Goal: Task Accomplishment & Management: Manage account settings

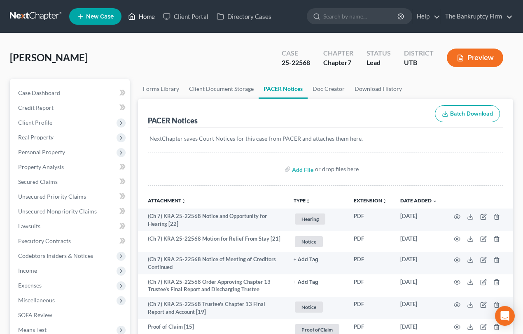
drag, startPoint x: 145, startPoint y: 16, endPoint x: 279, endPoint y: 58, distance: 140.1
click at [145, 16] on link "Home" at bounding box center [141, 16] width 35 height 15
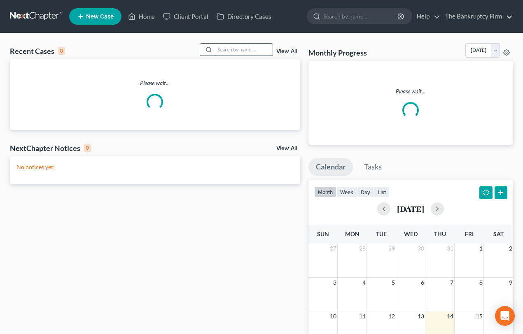
click at [235, 49] on input "search" at bounding box center [244, 50] width 58 height 12
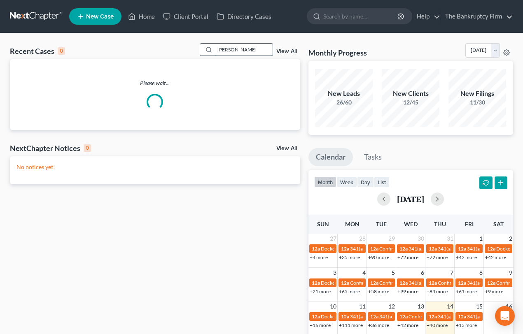
type input "Vigil"
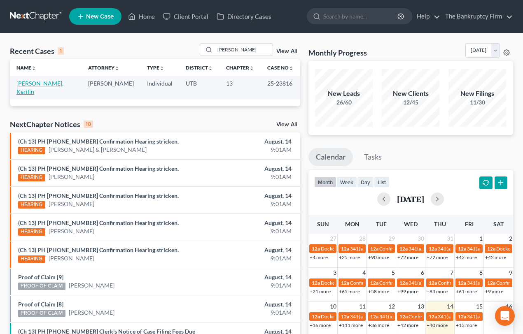
click at [21, 82] on link "[PERSON_NAME], Kerilin" at bounding box center [39, 87] width 47 height 15
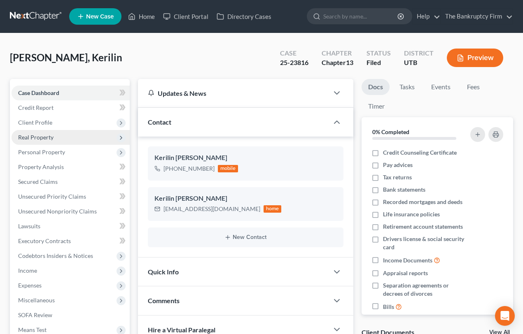
click at [41, 139] on span "Real Property" at bounding box center [35, 137] width 35 height 7
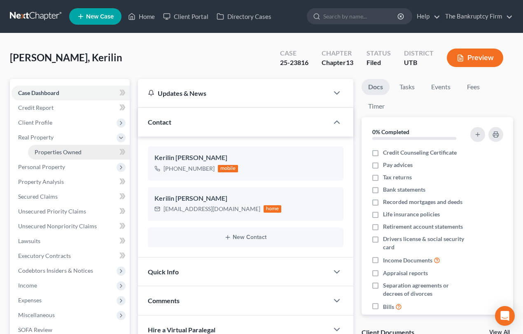
click at [61, 149] on span "Properties Owned" at bounding box center [58, 152] width 47 height 7
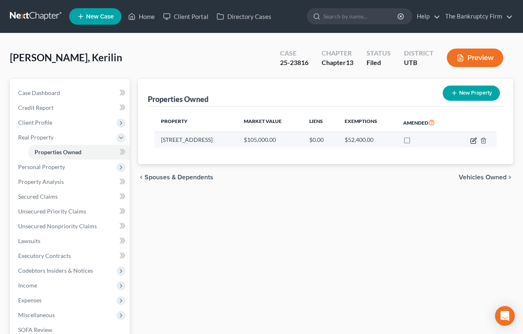
click at [474, 140] on icon "button" at bounding box center [474, 140] width 4 height 4
select select "46"
select select "3"
select select "0"
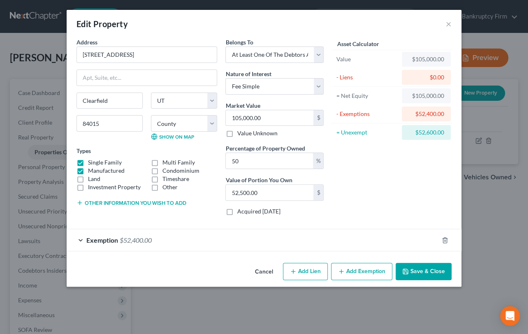
click at [422, 272] on button "Save & Close" at bounding box center [424, 271] width 56 height 17
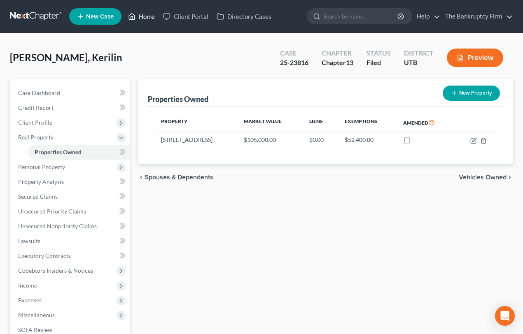
click at [143, 16] on link "Home" at bounding box center [141, 16] width 35 height 15
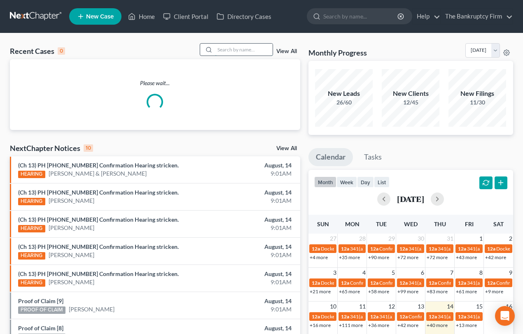
click at [219, 49] on input "search" at bounding box center [244, 50] width 58 height 12
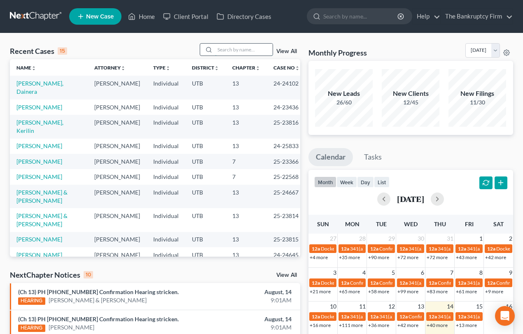
type input "A"
type input "Zorn"
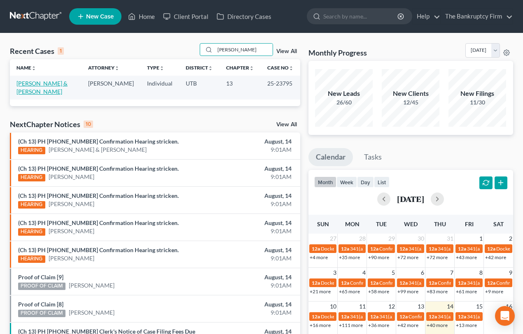
click at [45, 84] on link "[PERSON_NAME] & [PERSON_NAME]" at bounding box center [41, 87] width 51 height 15
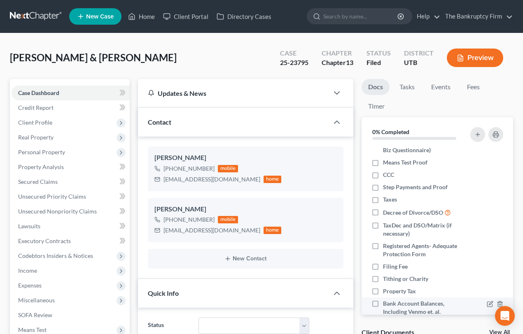
scroll to position [139, 0]
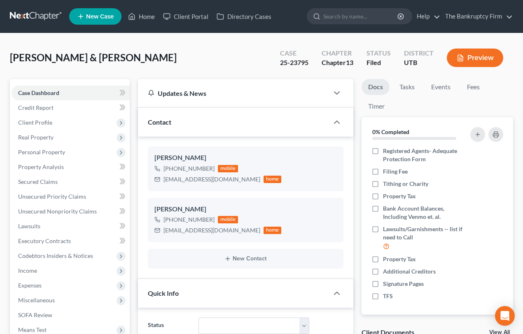
click at [493, 332] on link "View All" at bounding box center [499, 333] width 21 height 6
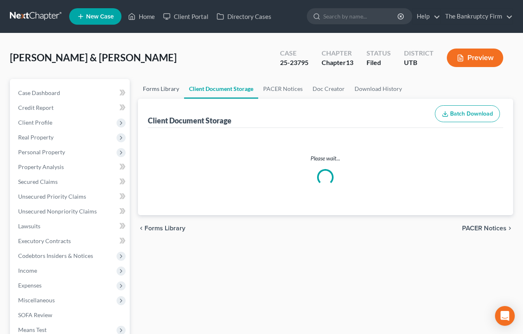
select select "30"
select select "26"
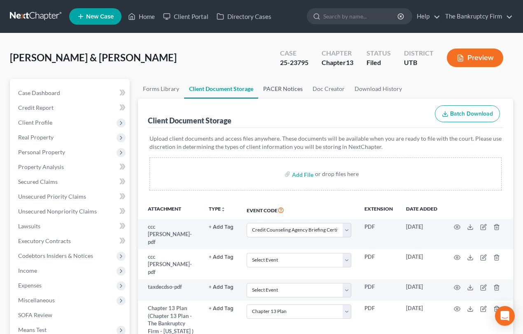
click at [270, 87] on link "PACER Notices" at bounding box center [282, 89] width 49 height 20
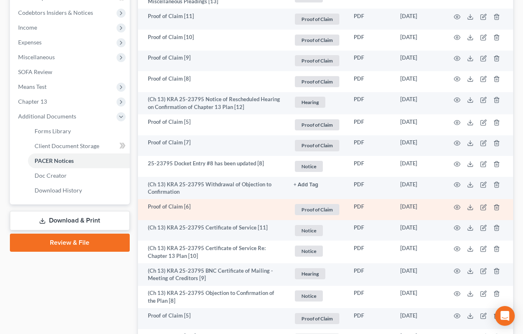
scroll to position [337, 0]
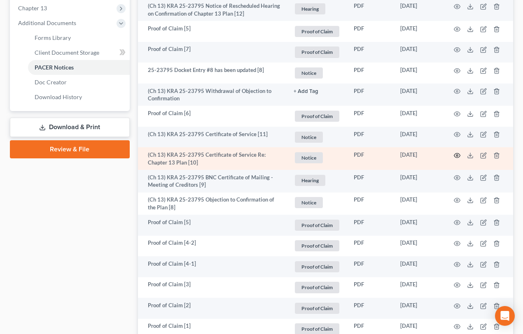
click at [454, 153] on icon "button" at bounding box center [457, 155] width 7 height 7
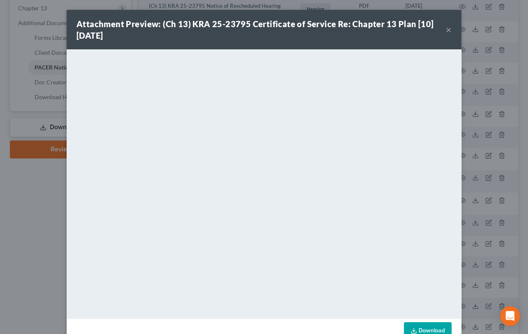
click at [447, 30] on button "×" at bounding box center [449, 30] width 6 height 10
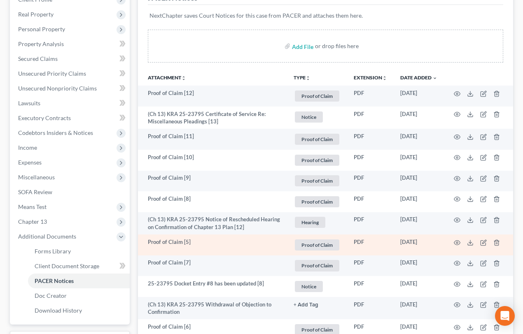
scroll to position [112, 0]
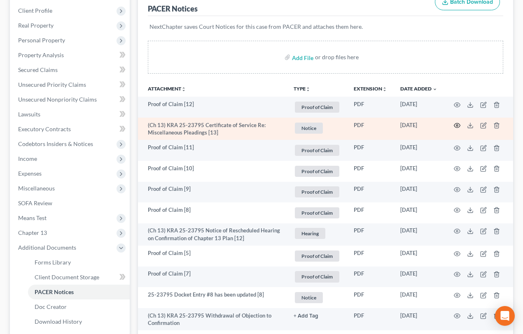
click at [458, 123] on icon "button" at bounding box center [457, 125] width 7 height 7
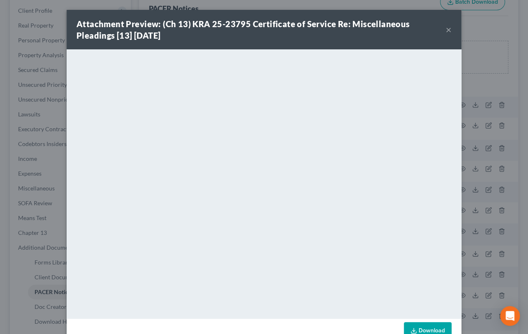
click at [446, 28] on button "×" at bounding box center [449, 30] width 6 height 10
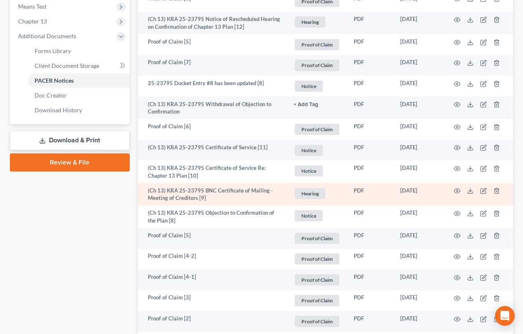
scroll to position [337, 0]
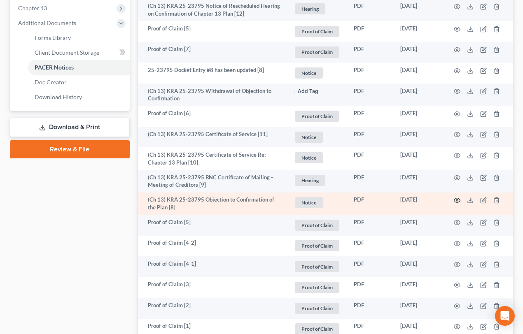
click at [457, 198] on icon "button" at bounding box center [457, 200] width 7 height 7
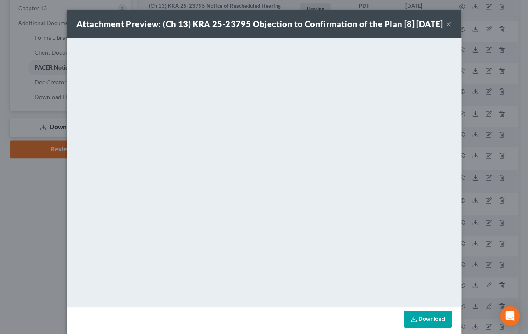
click at [447, 29] on button "×" at bounding box center [449, 24] width 6 height 10
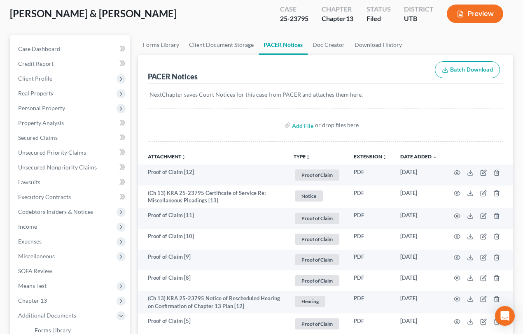
scroll to position [0, 0]
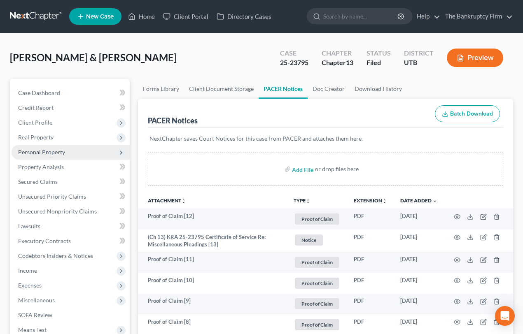
click at [37, 151] on span "Personal Property" at bounding box center [41, 152] width 47 height 7
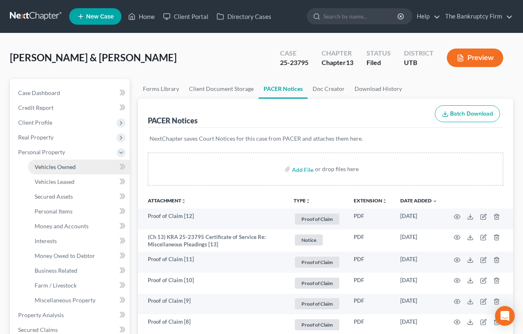
click at [62, 167] on span "Vehicles Owned" at bounding box center [55, 166] width 41 height 7
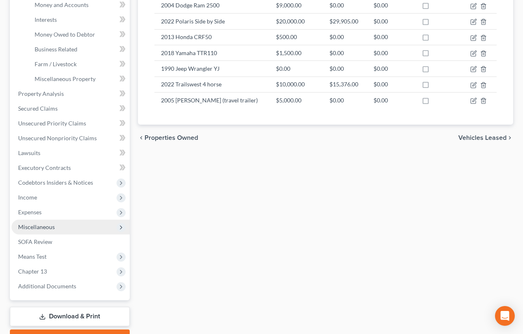
scroll to position [224, 0]
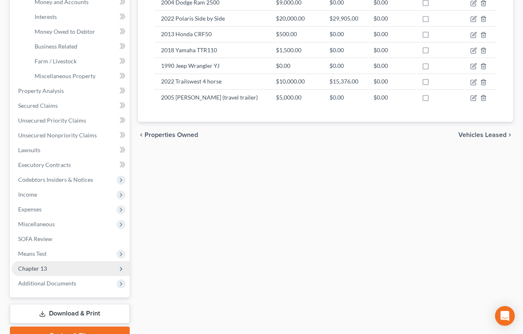
click at [41, 266] on span "Chapter 13" at bounding box center [32, 268] width 29 height 7
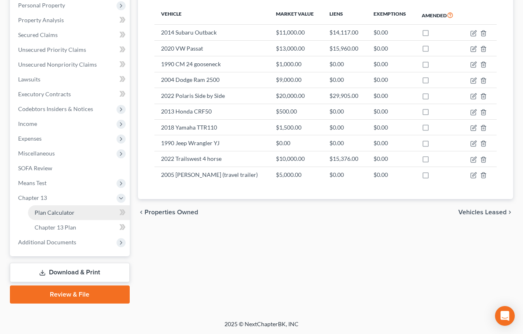
click at [56, 214] on span "Plan Calculator" at bounding box center [55, 212] width 40 height 7
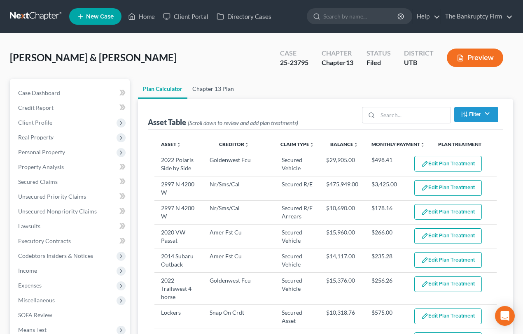
select select "59"
click at [207, 86] on link "Chapter 13 Plan" at bounding box center [212, 89] width 51 height 20
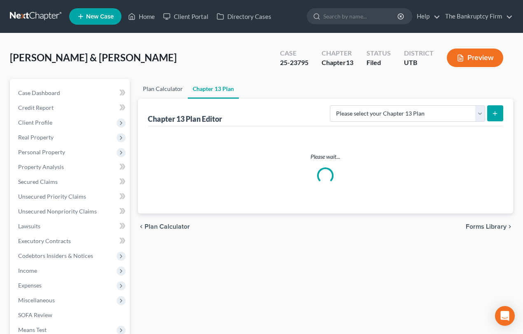
click at [164, 85] on link "Plan Calculator" at bounding box center [163, 89] width 50 height 20
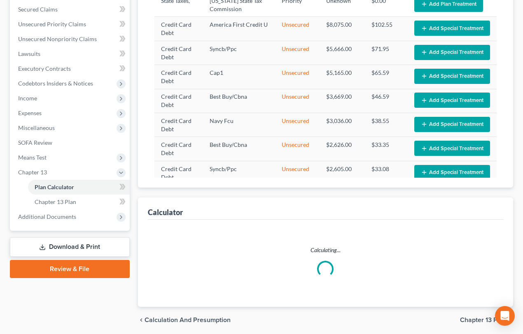
scroll to position [202, 0]
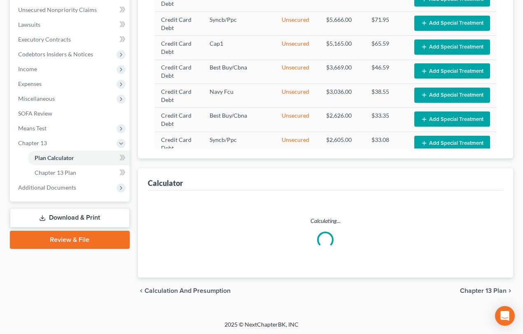
select select "59"
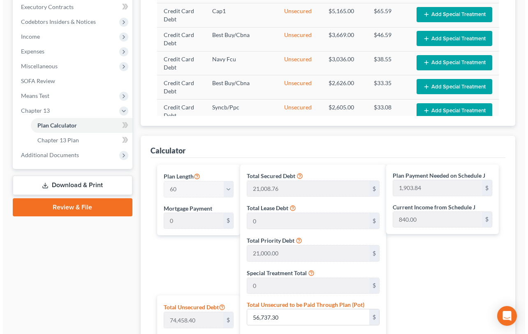
scroll to position [389, 0]
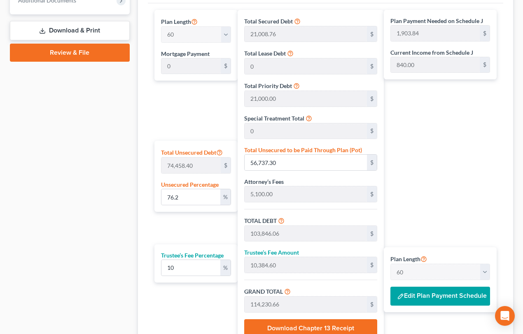
click at [437, 292] on button "Edit Plan Payment Schedule" at bounding box center [440, 296] width 100 height 19
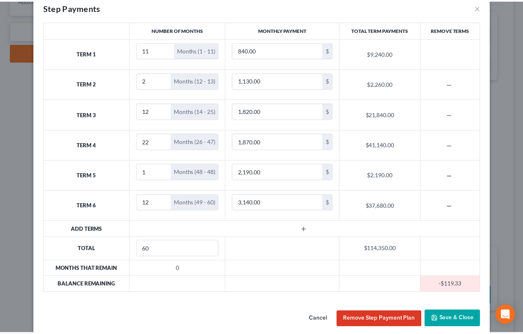
scroll to position [26, 0]
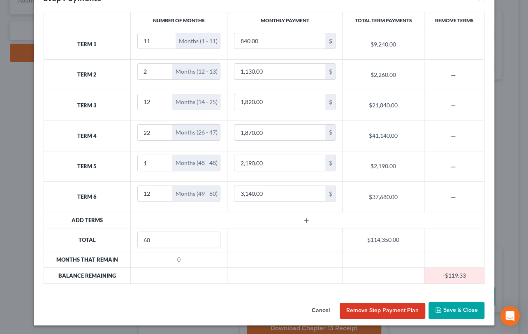
click at [319, 310] on button "Cancel" at bounding box center [320, 311] width 31 height 16
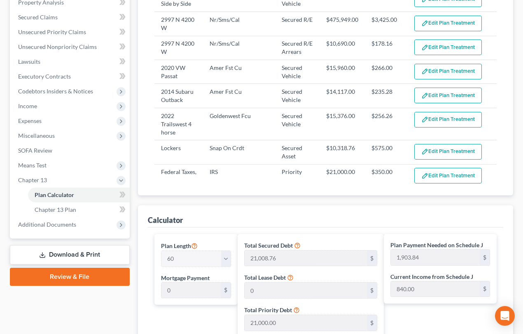
scroll to position [0, 0]
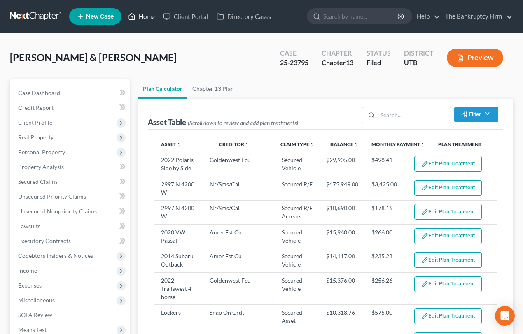
click at [146, 17] on link "Home" at bounding box center [141, 16] width 35 height 15
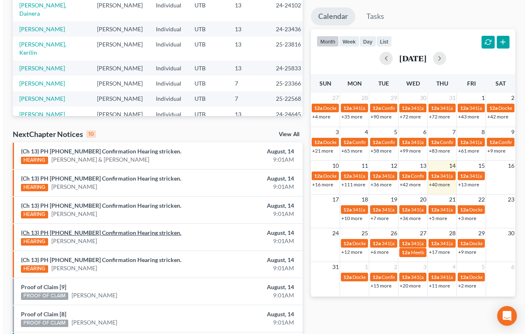
scroll to position [216, 0]
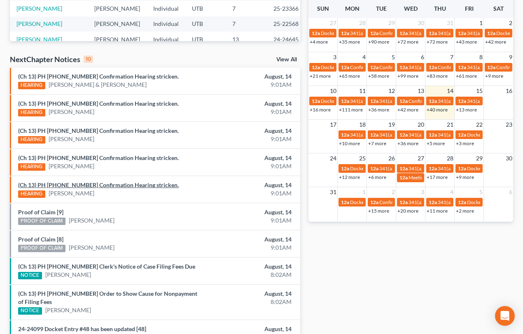
click at [89, 186] on link "(Ch 13) PH 25-23198 Confirmation Hearing stricken." at bounding box center [98, 184] width 160 height 7
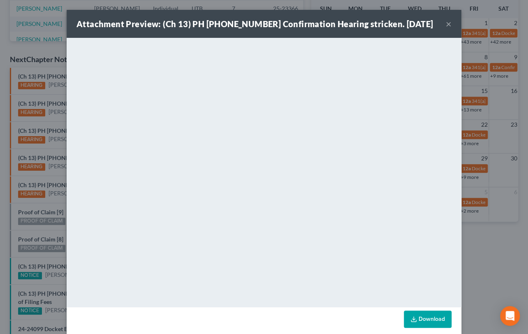
click at [59, 173] on div "Attachment Preview: (Ch 13) PH 25-23198 Confirmation Hearing stricken. 08/14/20…" at bounding box center [264, 167] width 528 height 334
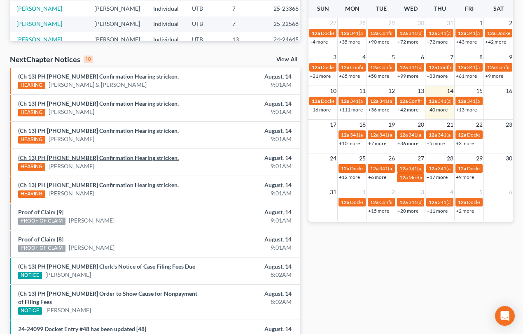
click at [78, 156] on link "(Ch 13) PH 25-23204 Confirmation Hearing stricken." at bounding box center [98, 157] width 160 height 7
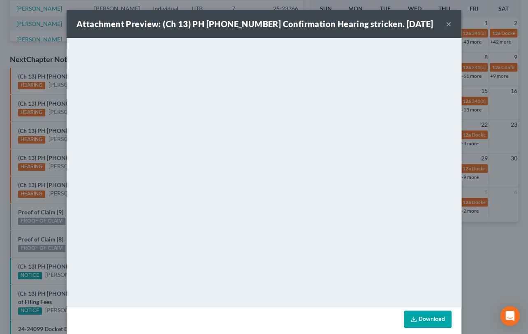
click at [58, 149] on div "Attachment Preview: (Ch 13) PH 25-23204 Confirmation Hearing stricken. 08/14/20…" at bounding box center [264, 167] width 528 height 334
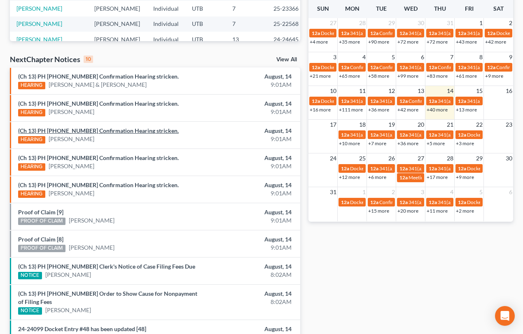
click at [69, 131] on link "(Ch 13) PH 25-22200 Confirmation Hearing stricken." at bounding box center [98, 130] width 160 height 7
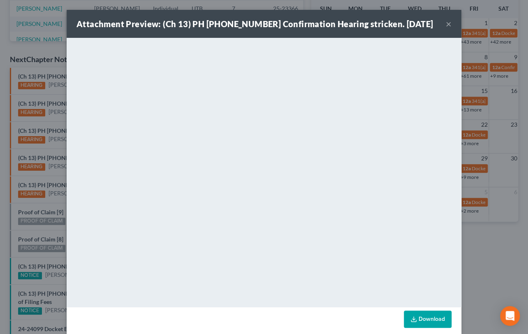
drag, startPoint x: 48, startPoint y: 123, endPoint x: 53, endPoint y: 119, distance: 6.7
click at [48, 123] on div "Attachment Preview: (Ch 13) PH 25-22200 Confirmation Hearing stricken. 08/14/20…" at bounding box center [264, 167] width 528 height 334
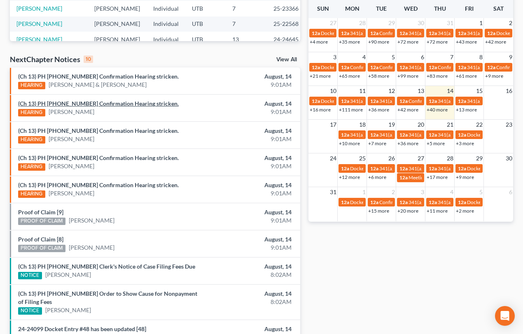
click at [67, 103] on link "(Ch 13) PH 25-23181 Confirmation Hearing stricken." at bounding box center [98, 103] width 160 height 7
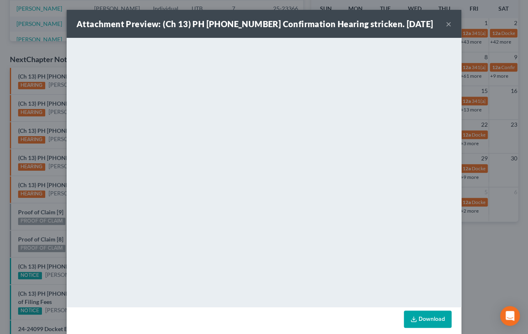
drag, startPoint x: 58, startPoint y: 93, endPoint x: 69, endPoint y: 81, distance: 16.0
click at [59, 92] on div "Attachment Preview: (Ch 13) PH 25-23181 Confirmation Hearing stricken. 08/14/20…" at bounding box center [264, 167] width 528 height 334
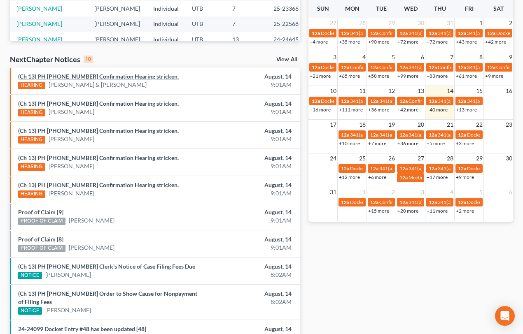
click at [70, 76] on link "(Ch 13) PH 25-23168 Confirmation Hearing stricken." at bounding box center [98, 76] width 160 height 7
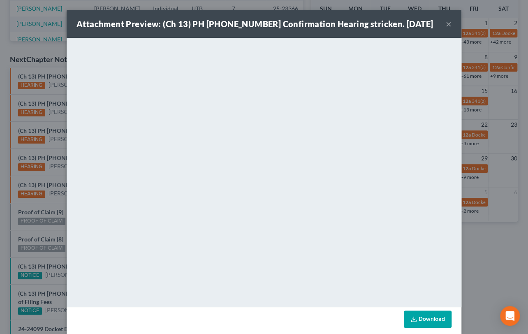
click at [49, 200] on div "Attachment Preview: (Ch 13) PH 25-23168 Confirmation Hearing stricken. 08/14/20…" at bounding box center [264, 167] width 528 height 334
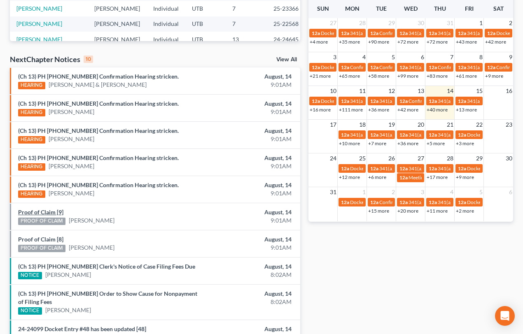
click at [43, 211] on link "Proof of Claim [9]" at bounding box center [40, 212] width 45 height 7
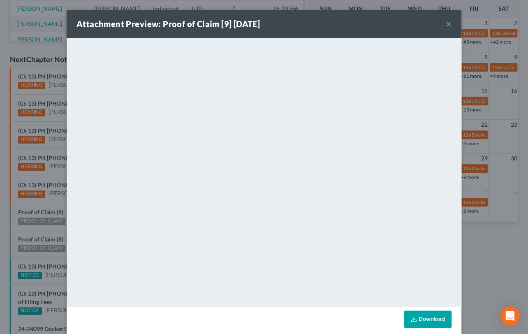
click at [34, 223] on div "Attachment Preview: Proof of Claim [9] 08/14/2025 × <object ng-attr-data='https…" at bounding box center [264, 167] width 528 height 334
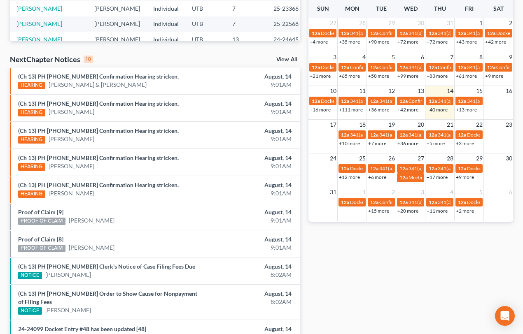
click at [37, 238] on link "Proof of Claim [8]" at bounding box center [40, 239] width 45 height 7
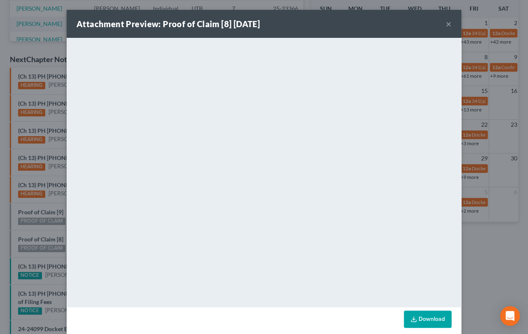
click at [33, 230] on div "Attachment Preview: Proof of Claim [8] 08/14/2025 × <object ng-attr-data='https…" at bounding box center [264, 167] width 528 height 334
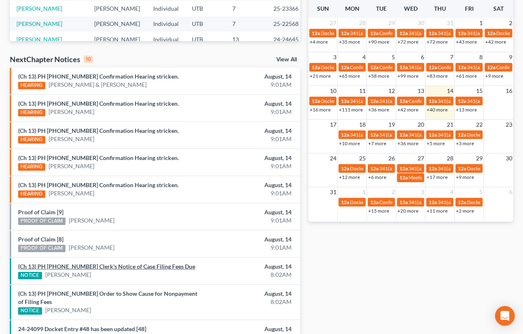
click at [70, 267] on link "(Ch 13) PH 25-23371 Clerk's Notice of Case Filing Fees Due" at bounding box center [106, 266] width 177 height 7
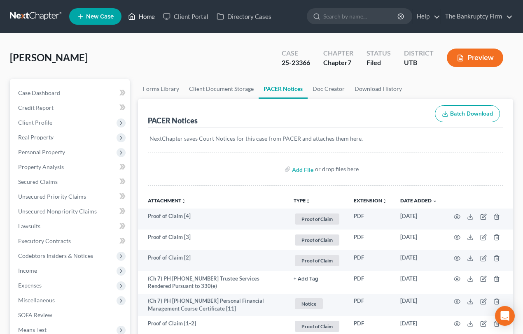
click at [144, 16] on link "Home" at bounding box center [141, 16] width 35 height 15
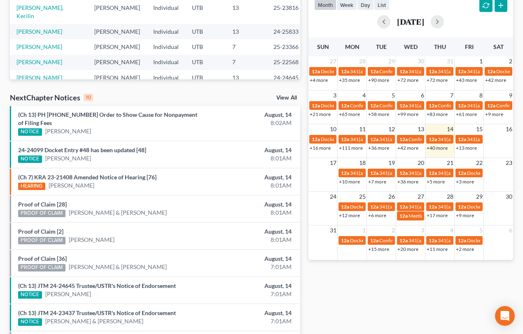
scroll to position [198, 0]
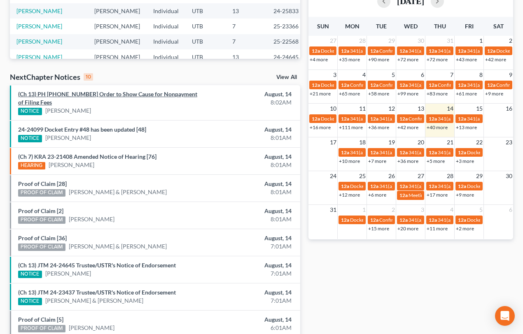
click at [102, 94] on link "(Ch 13) PH 25-23371 Order to Show Cause for Nonpayment of Filing Fees" at bounding box center [107, 98] width 179 height 15
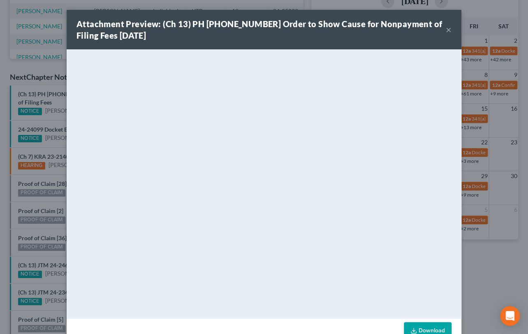
click at [57, 119] on div "Attachment Preview: (Ch 13) PH 25-23371 Order to Show Cause for Nonpayment of F…" at bounding box center [264, 167] width 528 height 334
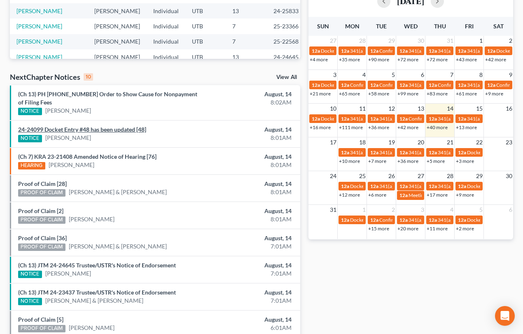
click at [54, 128] on link "24-24099 Docket Entry #48 has been updated [48]" at bounding box center [82, 129] width 128 height 7
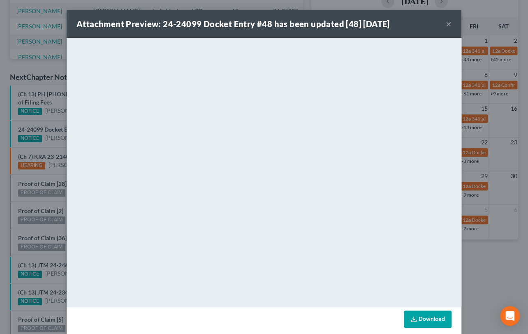
click at [49, 180] on div "Attachment Preview: 24-24099 Docket Entry #48 has been updated [48] 08/14/2025 …" at bounding box center [264, 167] width 528 height 334
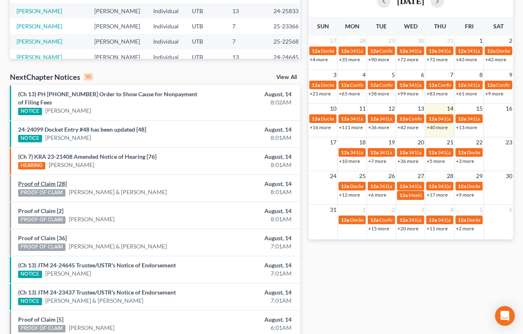
click at [49, 181] on link "Proof of Claim [28]" at bounding box center [42, 183] width 49 height 7
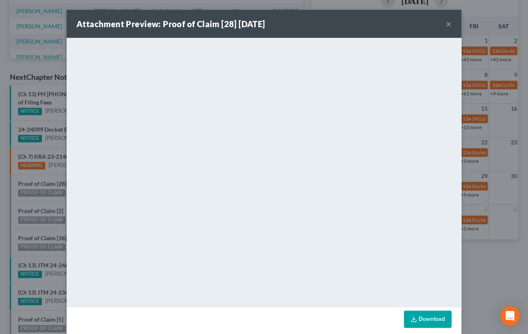
click at [40, 199] on div "Attachment Preview: Proof of Claim [28] 08/14/2025 × <object ng-attr-data='http…" at bounding box center [264, 167] width 528 height 334
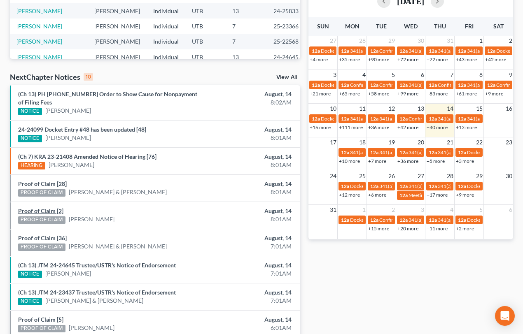
click at [43, 209] on link "Proof of Claim [2]" at bounding box center [40, 210] width 45 height 7
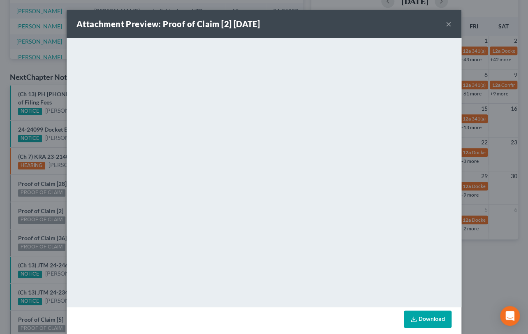
click at [40, 227] on div "Attachment Preview: Proof of Claim [2] 08/14/2025 × <object ng-attr-data='https…" at bounding box center [264, 167] width 528 height 334
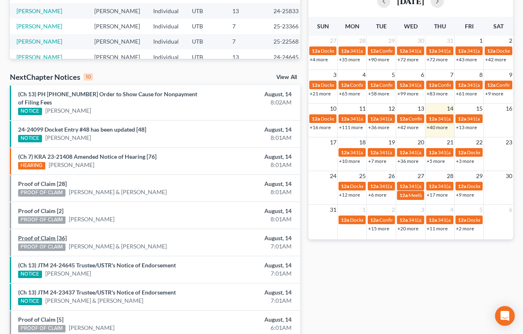
click at [42, 237] on link "Proof of Claim [36]" at bounding box center [42, 238] width 49 height 7
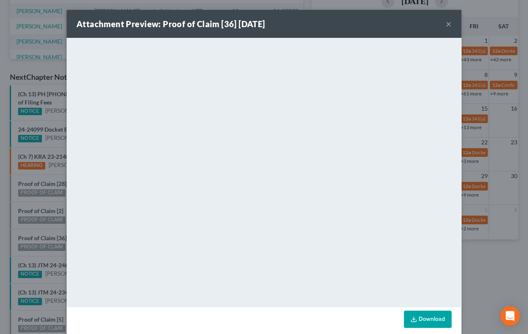
click at [38, 227] on div "Attachment Preview: Proof of Claim [36] 08/14/2025 × <object ng-attr-data='http…" at bounding box center [264, 167] width 528 height 334
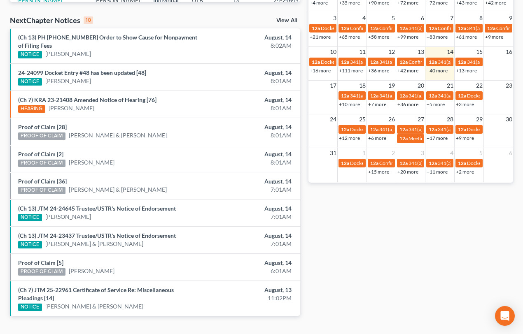
scroll to position [273, 0]
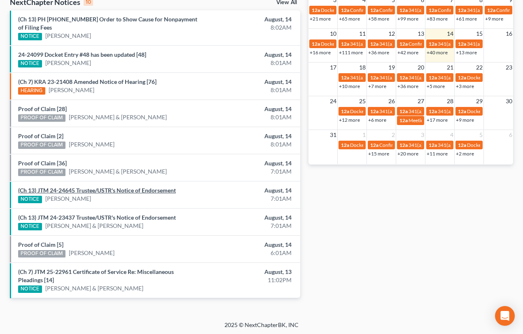
click at [87, 193] on link "(Ch 13) JTM 24-24645 Trustee/USTR's Notice of Endorsement" at bounding box center [97, 190] width 158 height 7
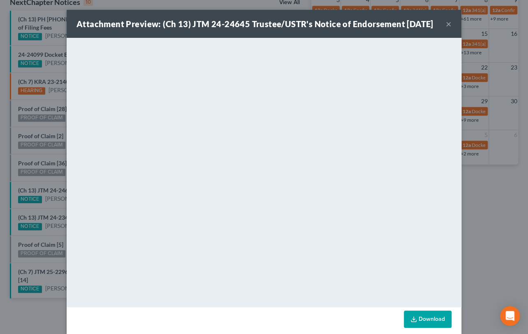
click at [53, 205] on div "Attachment Preview: (Ch 13) JTM 24-24645 Trustee/USTR's Notice of Endorsement 0…" at bounding box center [264, 167] width 528 height 334
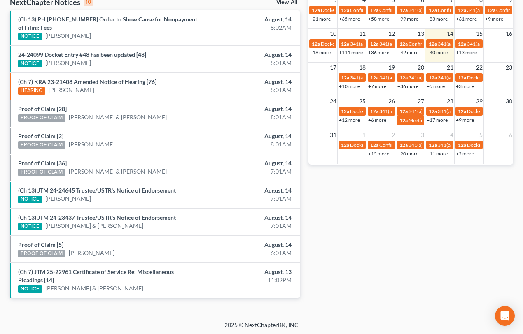
click at [55, 214] on link "(Ch 13) JTM 24-23437 Trustee/USTR's Notice of Endorsement" at bounding box center [97, 217] width 158 height 7
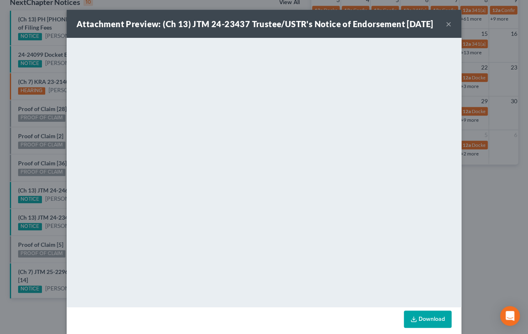
click at [52, 237] on div "Attachment Preview: (Ch 13) JTM 24-23437 Trustee/USTR's Notice of Endorsement 0…" at bounding box center [264, 167] width 528 height 334
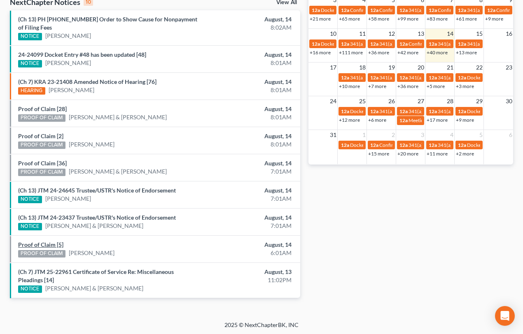
click at [44, 242] on link "Proof of Claim [5]" at bounding box center [40, 244] width 45 height 7
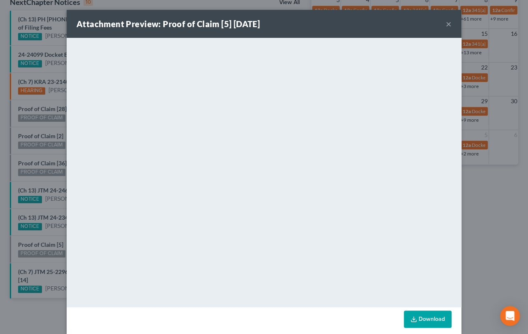
click at [49, 234] on div "Attachment Preview: Proof of Claim [5] 08/14/2025 × <object ng-attr-data='https…" at bounding box center [264, 167] width 528 height 334
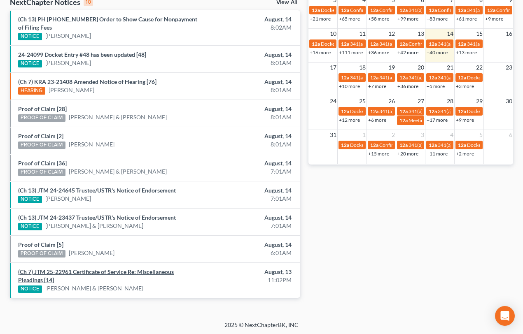
click at [53, 270] on link "(Ch 7) JTM 25-22961 Certificate of Service Re: Miscellaneous Pleadings [14]" at bounding box center [96, 275] width 156 height 15
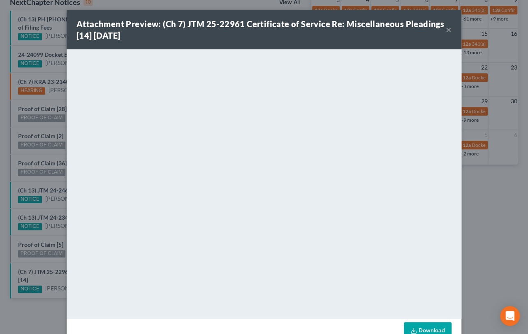
click at [47, 263] on div "Attachment Preview: (Ch 7) JTM 25-22961 Certificate of Service Re: Miscellaneou…" at bounding box center [264, 167] width 528 height 334
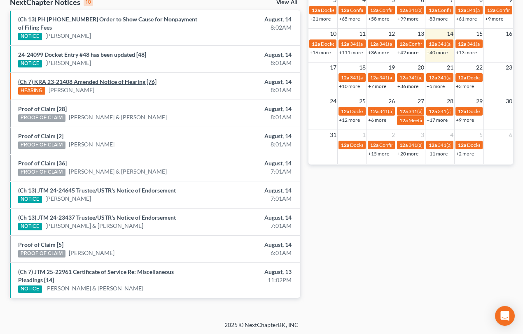
click at [92, 81] on link "(Ch 7) KRA 23-21408 Amended Notice of Hearing [76]" at bounding box center [87, 81] width 138 height 7
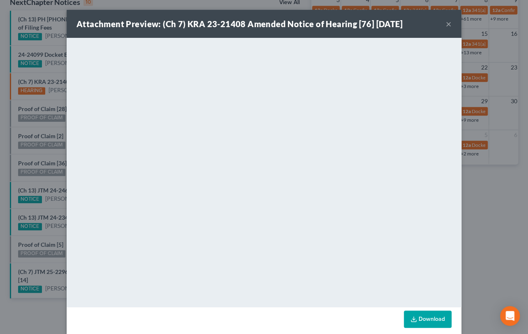
click at [446, 25] on button "×" at bounding box center [449, 24] width 6 height 10
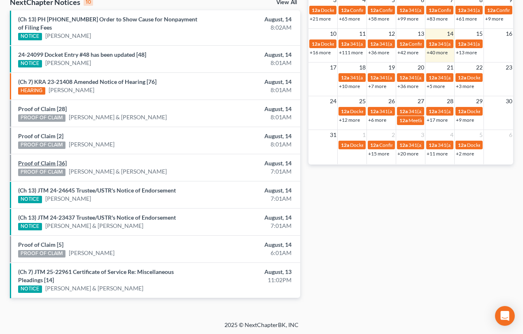
click at [45, 160] on link "Proof of Claim [36]" at bounding box center [42, 163] width 49 height 7
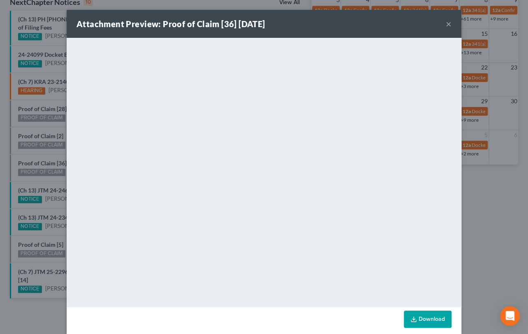
drag, startPoint x: 43, startPoint y: 152, endPoint x: 52, endPoint y: 143, distance: 13.4
click at [44, 152] on div "Attachment Preview: Proof of Claim [36] 08/14/2025 × <object ng-attr-data='http…" at bounding box center [264, 167] width 528 height 334
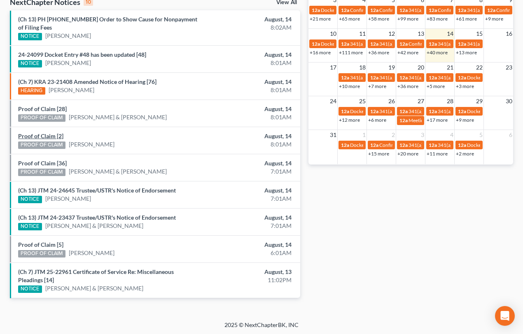
click at [49, 136] on link "Proof of Claim [2]" at bounding box center [40, 136] width 45 height 7
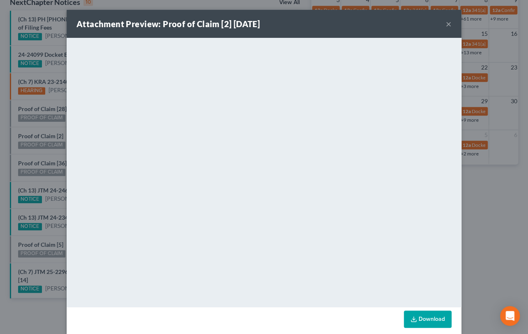
drag, startPoint x: 37, startPoint y: 126, endPoint x: 47, endPoint y: 116, distance: 13.7
click at [40, 125] on div "Attachment Preview: Proof of Claim [2] 08/14/2025 × <object ng-attr-data='https…" at bounding box center [264, 167] width 528 height 334
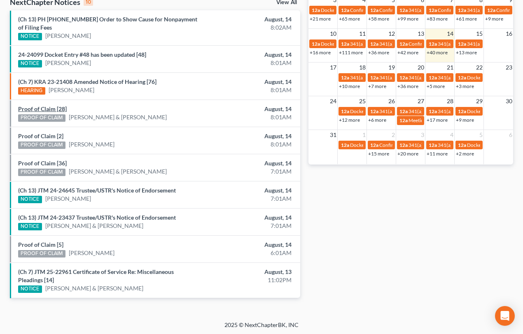
click at [43, 108] on link "Proof of Claim [28]" at bounding box center [42, 108] width 49 height 7
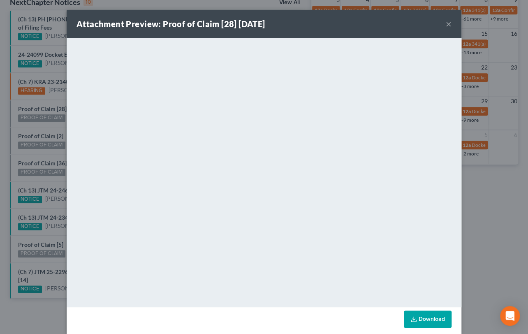
click at [38, 130] on div "Attachment Preview: Proof of Claim [28] 08/14/2025 × <object ng-attr-data='http…" at bounding box center [264, 167] width 528 height 334
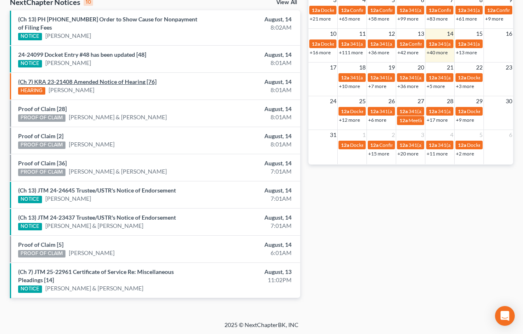
click at [98, 83] on link "(Ch 7) KRA 23-21408 Amended Notice of Hearing [76]" at bounding box center [87, 81] width 138 height 7
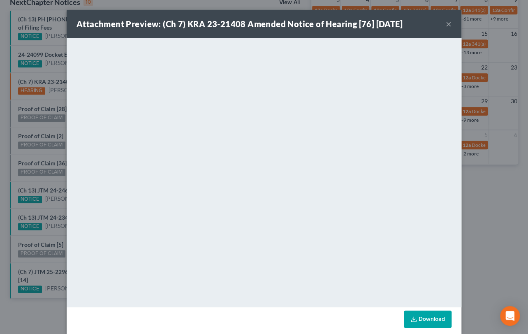
click at [62, 119] on div "Attachment Preview: (Ch 7) KRA 23-21408 Amended Notice of Hearing [76] 08/14/20…" at bounding box center [264, 167] width 528 height 334
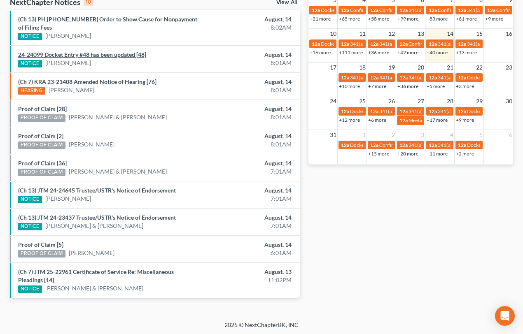
click at [67, 54] on link "24-24099 Docket Entry #48 has been updated [48]" at bounding box center [82, 54] width 128 height 7
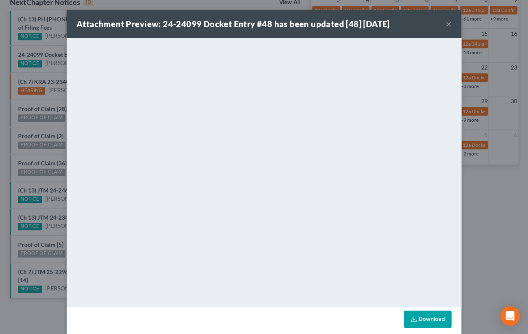
click at [46, 46] on div "Attachment Preview: 24-24099 Docket Entry #48 has been updated [48] 08/14/2025 …" at bounding box center [264, 167] width 528 height 334
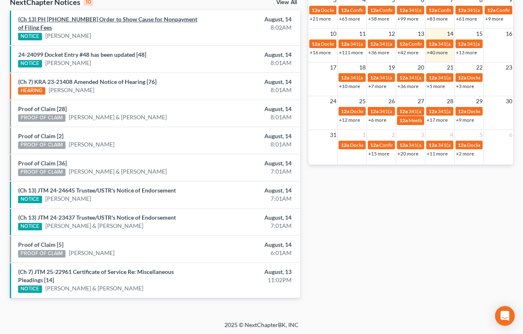
click at [97, 19] on link "(Ch 13) PH 25-23371 Order to Show Cause for Nonpayment of Filing Fees" at bounding box center [107, 23] width 179 height 15
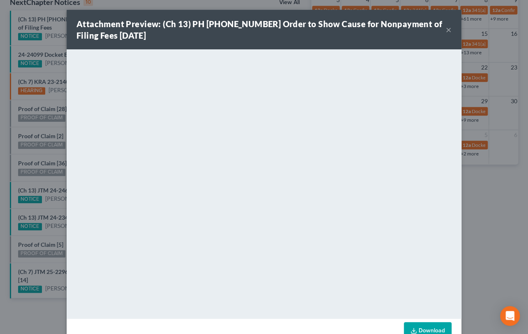
click at [45, 44] on div "Attachment Preview: (Ch 13) PH 25-23371 Order to Show Cause for Nonpayment of F…" at bounding box center [264, 167] width 528 height 334
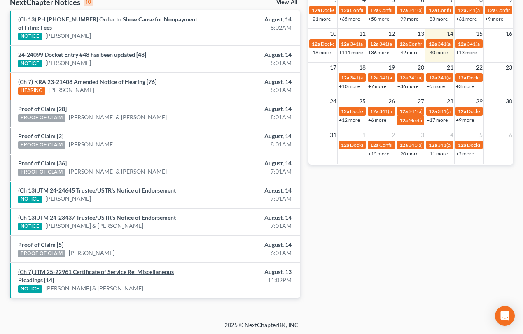
click at [101, 271] on link "(Ch 7) JTM 25-22961 Certificate of Service Re: Miscellaneous Pleadings [14]" at bounding box center [96, 275] width 156 height 15
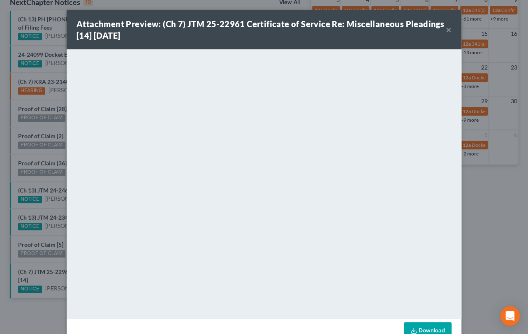
click at [47, 237] on div "Attachment Preview: (Ch 7) JTM 25-22961 Certificate of Service Re: Miscellaneou…" at bounding box center [264, 167] width 528 height 334
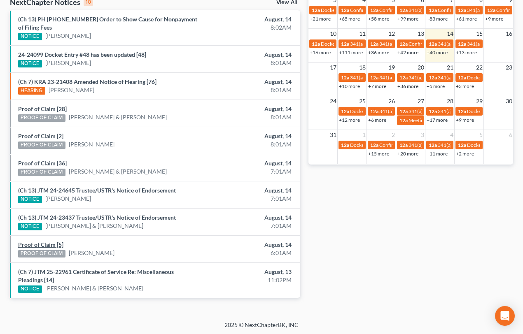
click at [45, 246] on link "Proof of Claim [5]" at bounding box center [40, 244] width 45 height 7
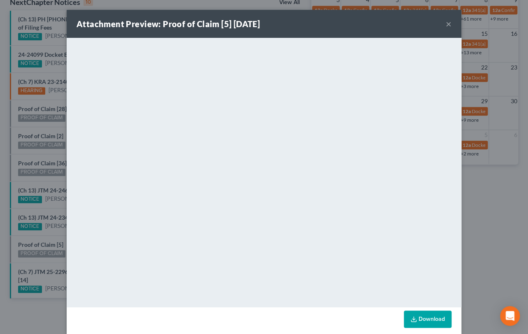
drag, startPoint x: 46, startPoint y: 237, endPoint x: 66, endPoint y: 234, distance: 20.4
click at [50, 237] on div "Attachment Preview: Proof of Claim [5] 08/14/2025 × <object ng-attr-data='https…" at bounding box center [264, 167] width 528 height 334
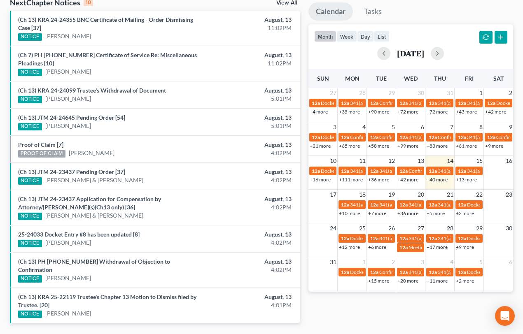
scroll to position [272, 0]
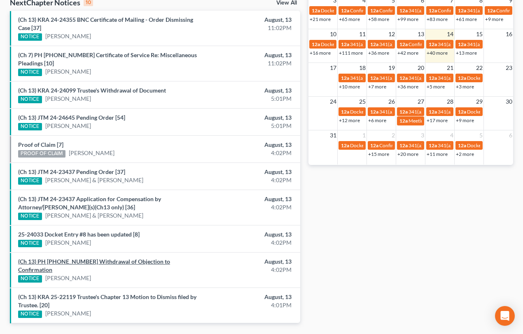
click at [78, 259] on link "(Ch 13) PH 25-24033 Withdrawal of Objection to Confirmation" at bounding box center [94, 265] width 152 height 15
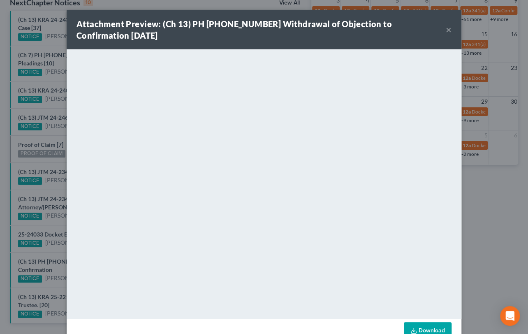
click at [49, 251] on div "Attachment Preview: (Ch 13) PH 25-24033 Withdrawal of Objection to Confirmation…" at bounding box center [264, 167] width 528 height 334
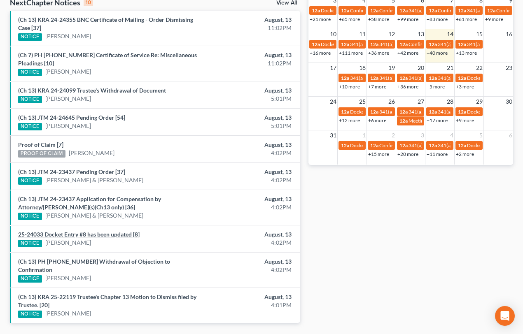
click at [60, 232] on link "25-24033 Docket Entry #8 has been updated [8]" at bounding box center [78, 234] width 121 height 7
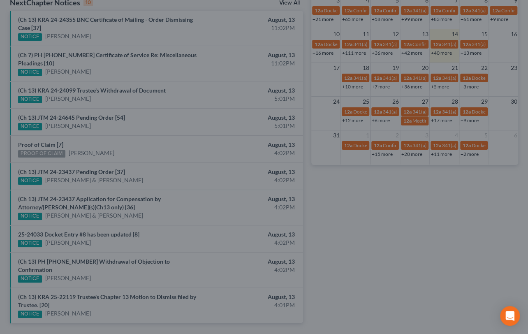
click at [50, 227] on div "Attachment Preview: 25-24033 Docket Entry #8 has been updated [8] 08/13/2025 × …" at bounding box center [264, 167] width 528 height 334
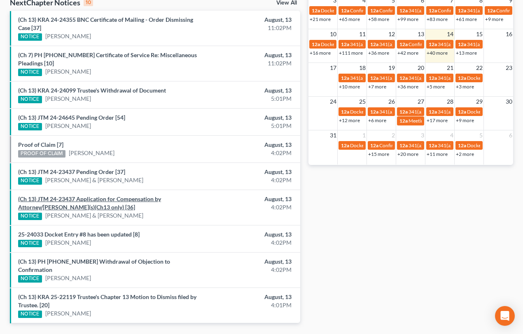
click at [53, 198] on link "(Ch 13) JTM 24-23437 Application for Compensation by Attorney/Debtor(s)(Ch13 on…" at bounding box center [89, 202] width 143 height 15
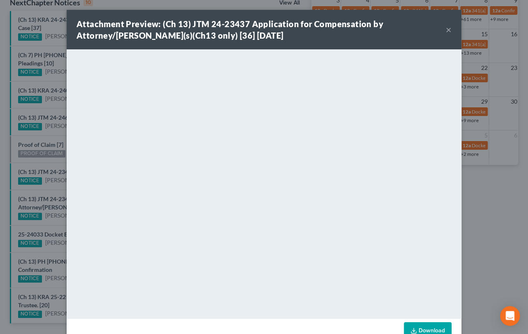
click at [49, 194] on div "Attachment Preview: (Ch 13) JTM 24-23437 Application for Compensation by Attorn…" at bounding box center [264, 167] width 528 height 334
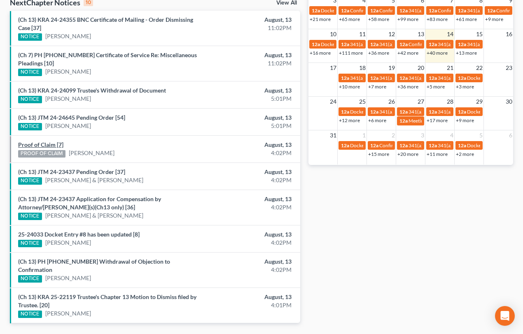
click at [33, 144] on link "Proof of Claim [7]" at bounding box center [40, 144] width 45 height 7
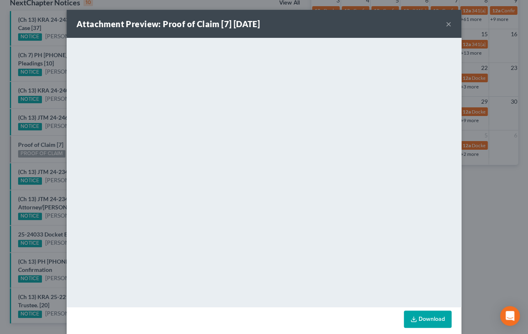
drag, startPoint x: 33, startPoint y: 140, endPoint x: 40, endPoint y: 138, distance: 6.4
click at [33, 140] on div "Attachment Preview: Proof of Claim [7] 08/13/2025 × <object ng-attr-data='https…" at bounding box center [264, 167] width 528 height 334
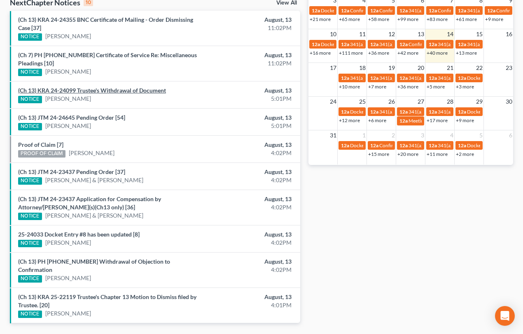
click at [53, 92] on link "(Ch 13) KRA 24-24099 Trustee's Withdrawal of Document" at bounding box center [92, 90] width 148 height 7
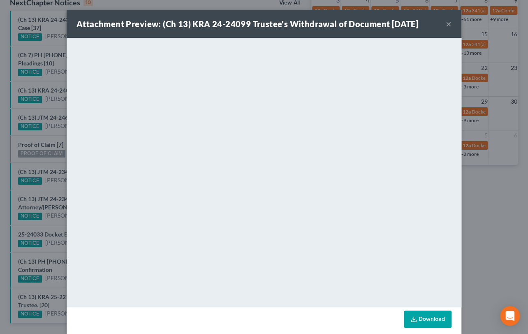
click at [44, 86] on div "Attachment Preview: (Ch 13) KRA 24-24099 Trustee's Withdrawal of Document 08/13…" at bounding box center [264, 167] width 528 height 334
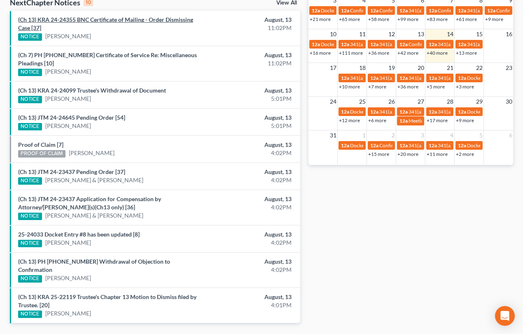
click at [87, 21] on link "(Ch 13) KRA 24-24355 BNC Certificate of Mailing - Order Dismissing Case [37]" at bounding box center [105, 23] width 175 height 15
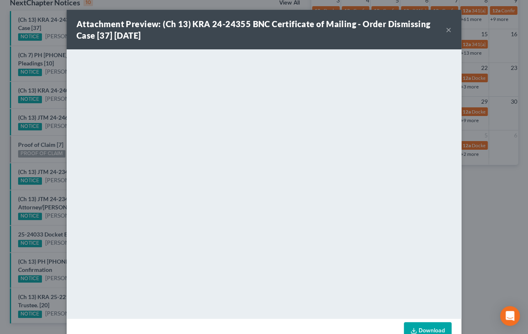
click at [47, 45] on div "Attachment Preview: (Ch 13) KRA 24-24355 BNC Certificate of Mailing - Order Dis…" at bounding box center [264, 167] width 528 height 334
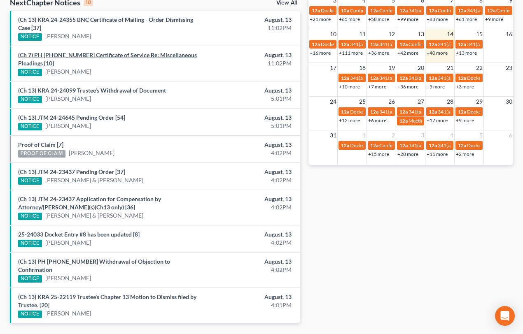
click at [97, 55] on link "(Ch 7) PH 25-23039 Certificate of Service Re: Miscellaneous Pleadings [10]" at bounding box center [107, 58] width 179 height 15
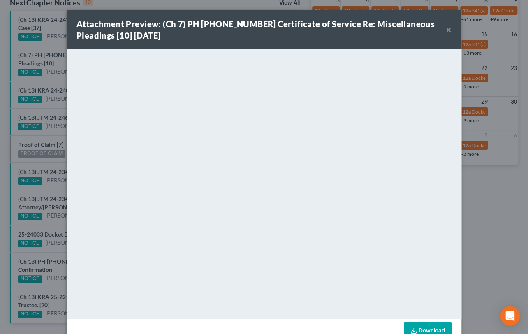
click at [49, 57] on div "Attachment Preview: (Ch 7) PH 25-23039 Certificate of Service Re: Miscellaneous…" at bounding box center [264, 167] width 528 height 334
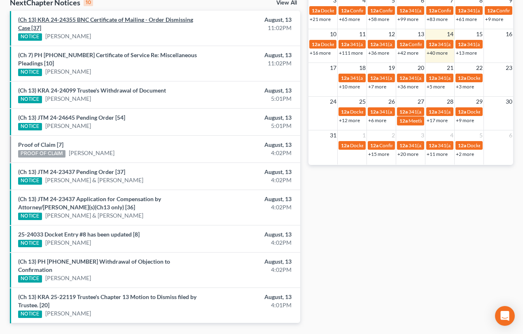
click at [98, 20] on link "(Ch 13) KRA 24-24355 BNC Certificate of Mailing - Order Dismissing Case [37]" at bounding box center [105, 23] width 175 height 15
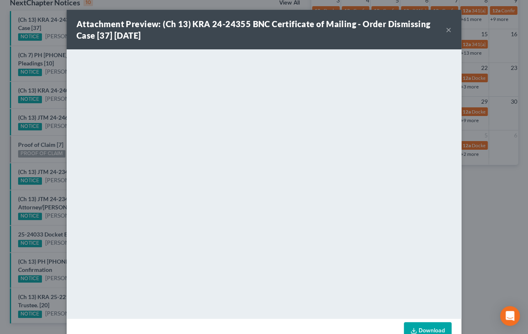
click at [56, 29] on div "Attachment Preview: (Ch 13) KRA 24-24355 BNC Certificate of Mailing - Order Dis…" at bounding box center [264, 167] width 528 height 334
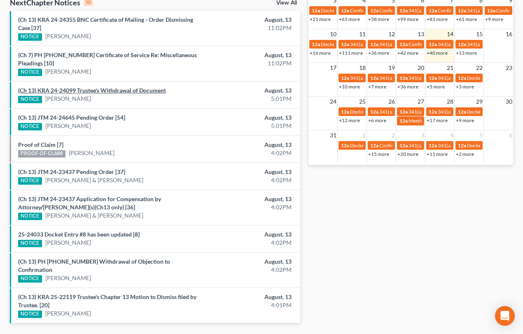
click at [95, 90] on link "(Ch 13) KRA 24-24099 Trustee's Withdrawal of Document" at bounding box center [92, 90] width 148 height 7
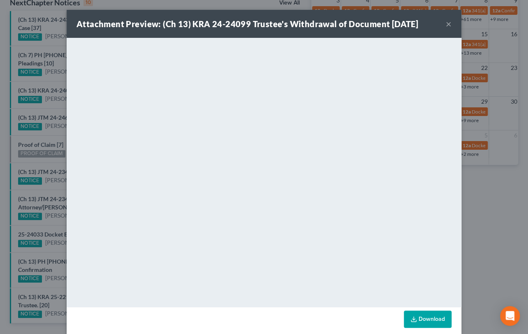
click at [56, 77] on div "Attachment Preview: (Ch 13) KRA 24-24099 Trustee's Withdrawal of Document 08/13…" at bounding box center [264, 167] width 528 height 334
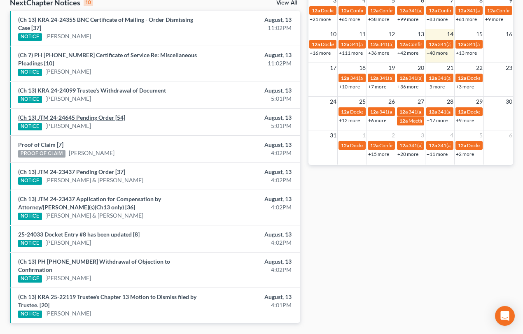
click at [82, 117] on link "(Ch 13) JTM 24-24645 Pending Order [54]" at bounding box center [71, 117] width 107 height 7
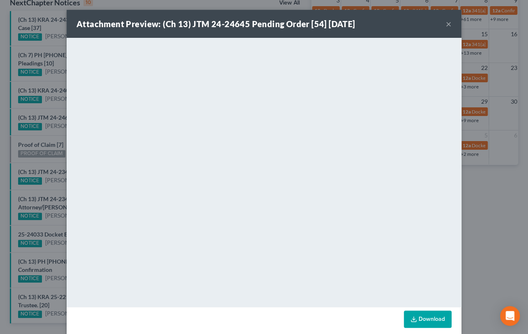
click at [47, 135] on div "Attachment Preview: (Ch 13) JTM 24-24645 Pending Order [54] 08/13/2025 × <objec…" at bounding box center [264, 167] width 528 height 334
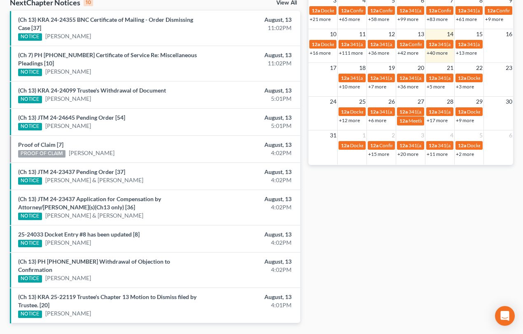
click at [107, 142] on div "Proof of Claim [7] PROOF OF CLAIM Tyler King" at bounding box center [108, 149] width 188 height 17
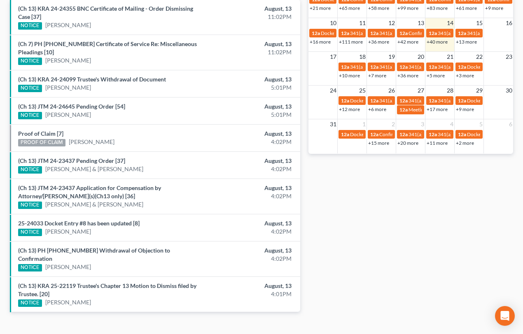
scroll to position [289, 0]
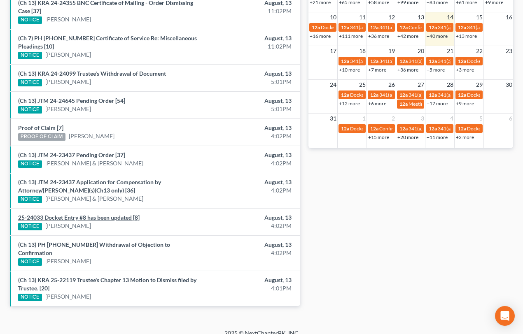
click at [99, 216] on link "25-24033 Docket Entry #8 has been updated [8]" at bounding box center [78, 217] width 121 height 7
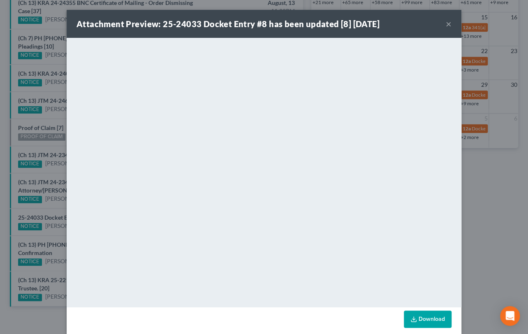
click at [51, 225] on div "Attachment Preview: 25-24033 Docket Entry #8 has been updated [8] 08/13/2025 × …" at bounding box center [264, 167] width 528 height 334
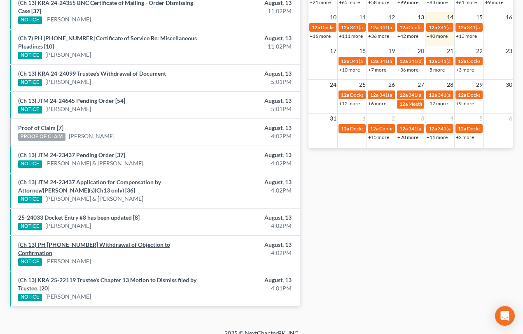
click at [126, 244] on link "(Ch 13) PH 25-24033 Withdrawal of Objection to Confirmation" at bounding box center [94, 248] width 152 height 15
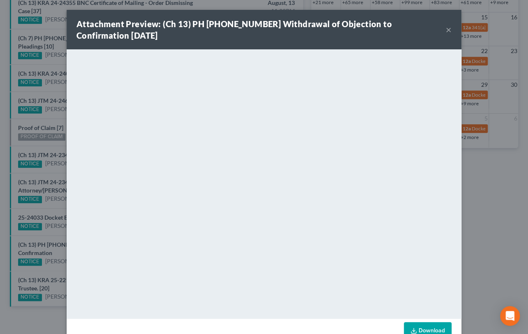
click at [53, 261] on div "Attachment Preview: (Ch 13) PH 25-24033 Withdrawal of Objection to Confirmation…" at bounding box center [264, 167] width 528 height 334
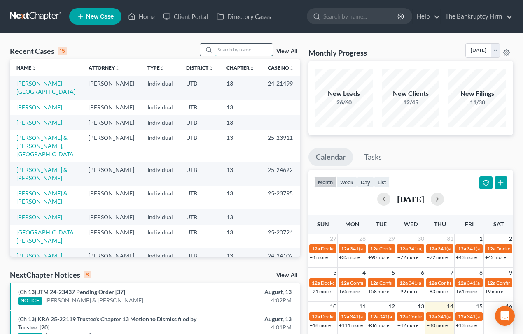
click at [225, 47] on input "search" at bounding box center [244, 50] width 58 height 12
type input "Hicks"
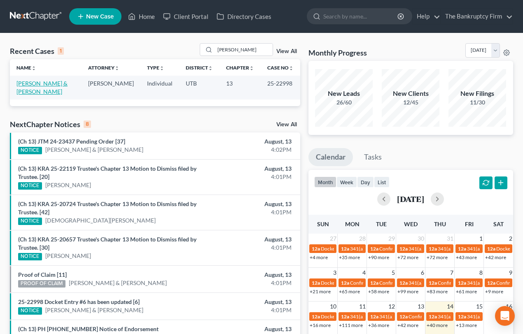
click at [33, 85] on link "Hicks, Shawn & Jamie" at bounding box center [41, 87] width 51 height 15
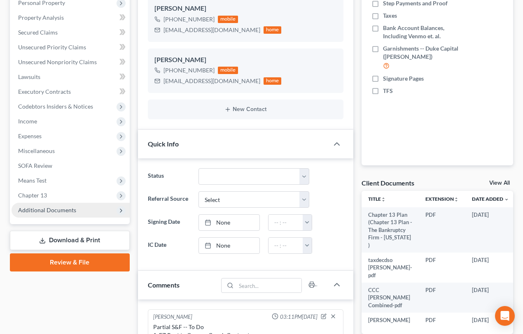
scroll to position [40, 0]
click at [40, 207] on span "Additional Documents" at bounding box center [47, 210] width 58 height 7
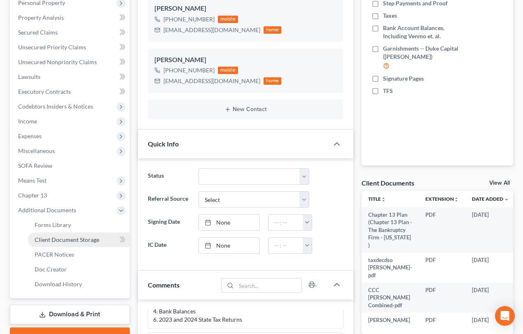
click at [70, 238] on span "Client Document Storage" at bounding box center [67, 239] width 65 height 7
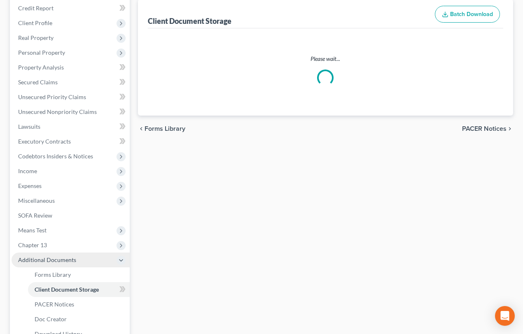
scroll to position [37, 0]
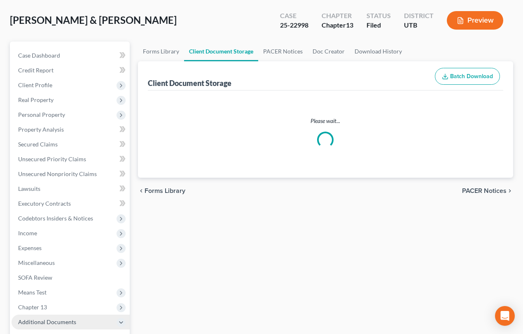
select select "30"
select select "26"
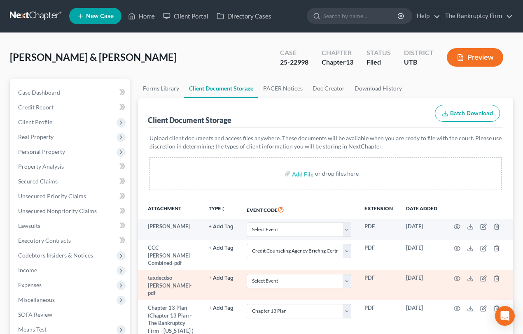
scroll to position [0, 0]
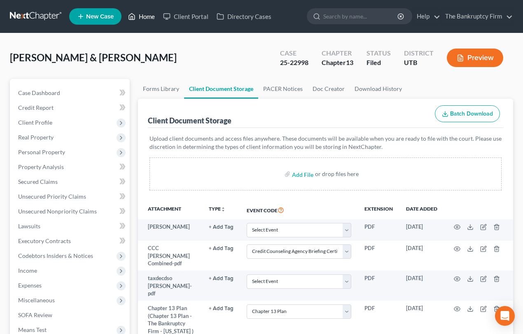
click at [144, 17] on link "Home" at bounding box center [141, 16] width 35 height 15
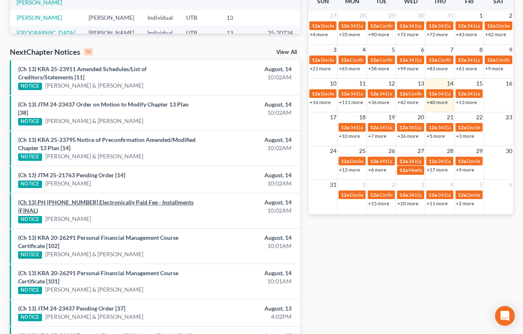
scroll to position [224, 0]
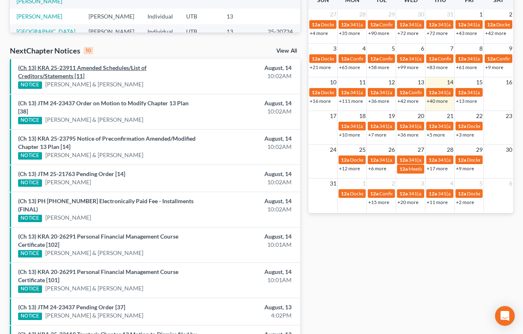
click at [111, 67] on link "(Ch 13) KRA 25-23911 Amended Schedules/List of Creditors/Statements [11]" at bounding box center [82, 71] width 128 height 15
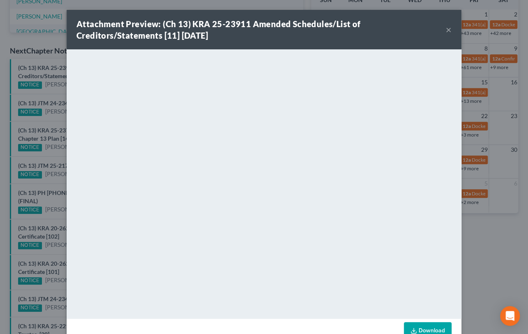
click at [51, 94] on div "Attachment Preview: (Ch 13) KRA 25-23911 Amended Schedules/List of Creditors/St…" at bounding box center [264, 167] width 528 height 334
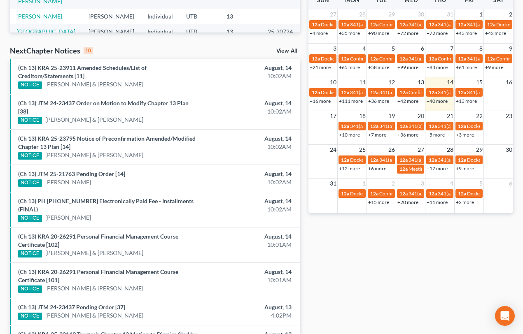
click at [69, 103] on link "(Ch 13) JTM 24-23437 Order on Motion to Modify Chapter 13 Plan [38]" at bounding box center [103, 107] width 170 height 15
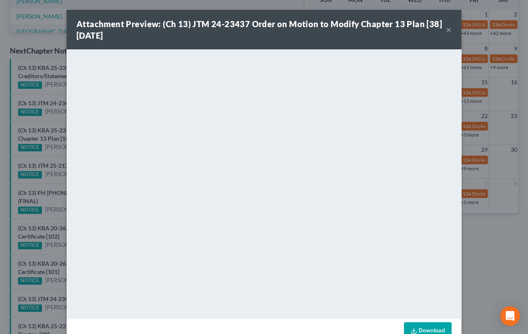
click at [57, 129] on div "Attachment Preview: (Ch 13) JTM 24-23437 Order on Motion to Modify Chapter 13 P…" at bounding box center [264, 167] width 528 height 334
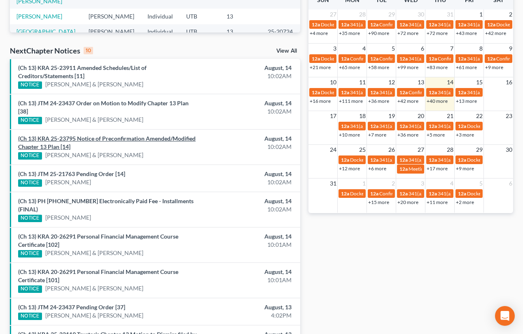
click at [77, 138] on link "(Ch 13) KRA 25-23795 Notice of Preconfirmation Amended/Modified Chapter 13 Plan…" at bounding box center [106, 142] width 177 height 15
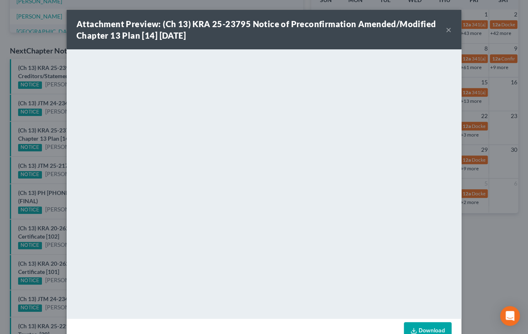
click at [52, 151] on div "Attachment Preview: (Ch 13) KRA 25-23795 Notice of Preconfirmation Amended/Modi…" at bounding box center [264, 167] width 528 height 334
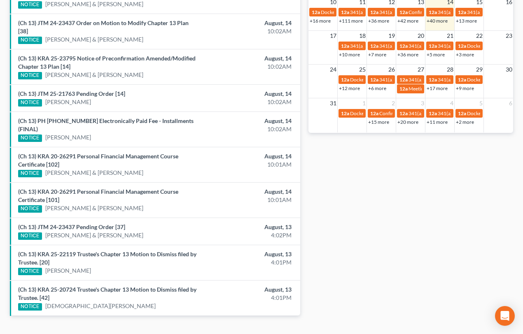
scroll to position [314, 0]
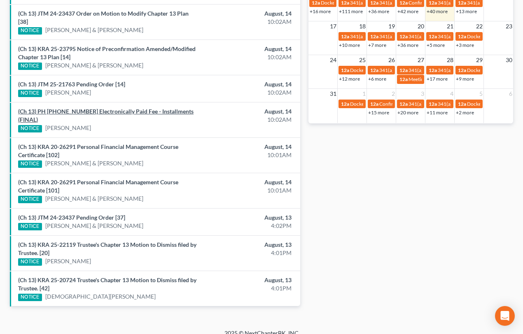
click at [82, 111] on link "(Ch 13) PH 25-23371 Electronically Paid Fee - Installments (FINAL)" at bounding box center [105, 115] width 175 height 15
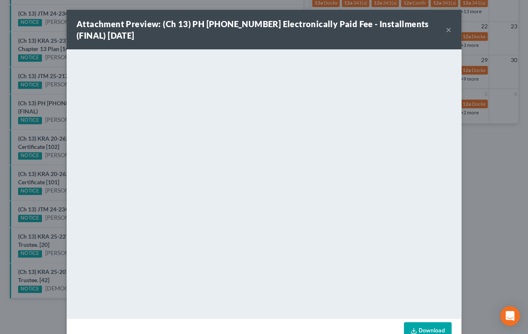
click at [54, 120] on div "Attachment Preview: (Ch 13) PH 25-23371 Electronically Paid Fee - Installments …" at bounding box center [264, 167] width 528 height 334
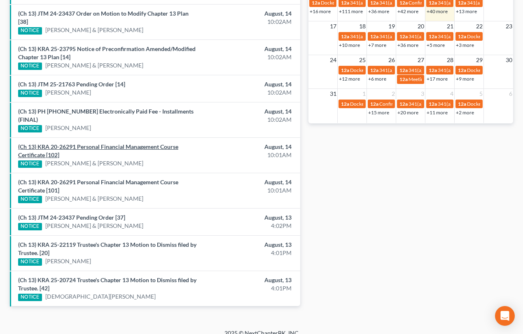
click at [86, 143] on link "(Ch 13) KRA 20-26291 Personal Financial Management Course Certificate [102]" at bounding box center [98, 150] width 160 height 15
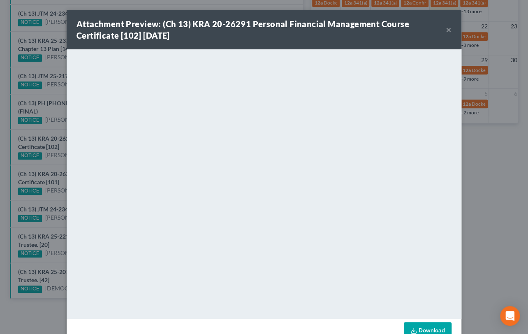
click at [55, 163] on div "Attachment Preview: (Ch 13) KRA 20-26291 Personal Financial Management Course C…" at bounding box center [264, 167] width 528 height 334
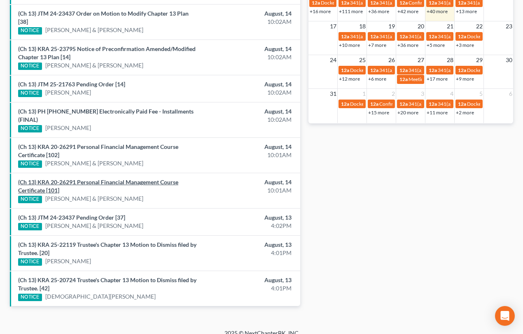
click at [58, 179] on link "(Ch 13) KRA 20-26291 Personal Financial Management Course Certificate [101]" at bounding box center [98, 186] width 160 height 15
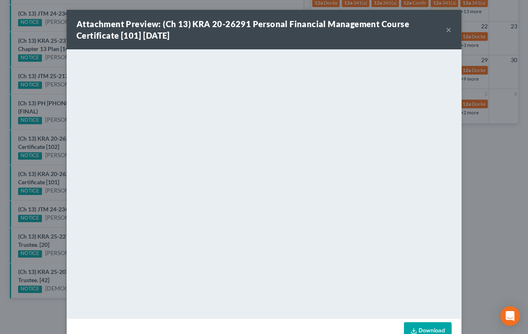
drag, startPoint x: 54, startPoint y: 163, endPoint x: 58, endPoint y: 160, distance: 4.7
click at [54, 163] on div "Attachment Preview: (Ch 13) KRA 20-26291 Personal Financial Management Course C…" at bounding box center [264, 167] width 528 height 334
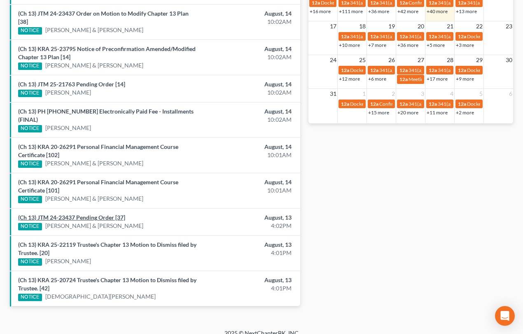
click at [64, 214] on link "(Ch 13) JTM 24-23437 Pending Order [37]" at bounding box center [71, 217] width 107 height 7
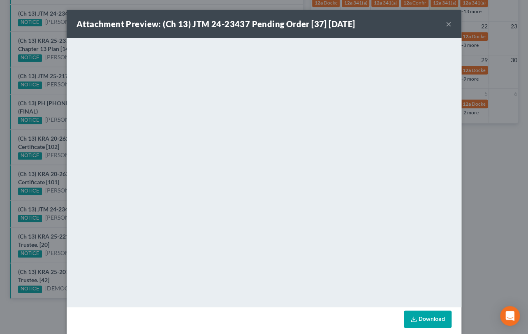
click at [53, 198] on div "Attachment Preview: (Ch 13) JTM 24-23437 Pending Order [37] 08/13/2025 × <objec…" at bounding box center [264, 167] width 528 height 334
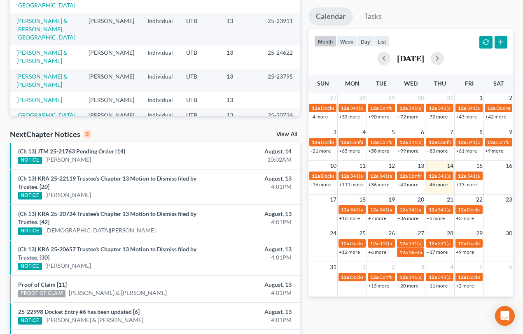
scroll to position [227, 0]
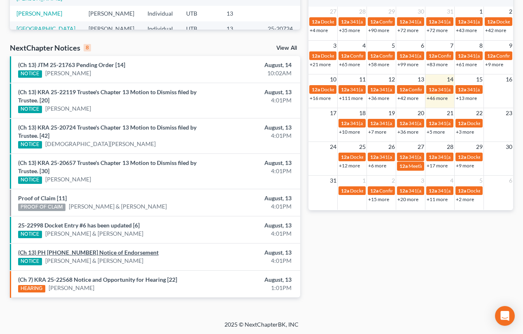
click at [83, 253] on link "(Ch 13) PH [PHONE_NUMBER] Notice of Endorsement" at bounding box center [88, 252] width 140 height 7
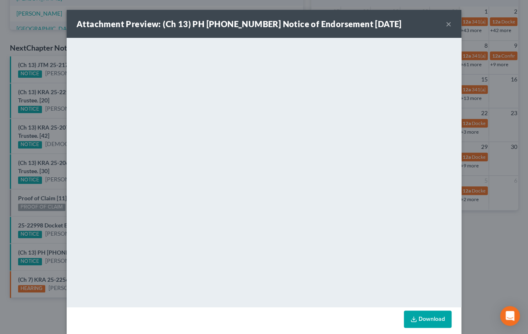
click at [49, 238] on div "Attachment Preview: (Ch 13) PH [PHONE_NUMBER] Notice of Endorsement [DATE] × <o…" at bounding box center [264, 167] width 528 height 334
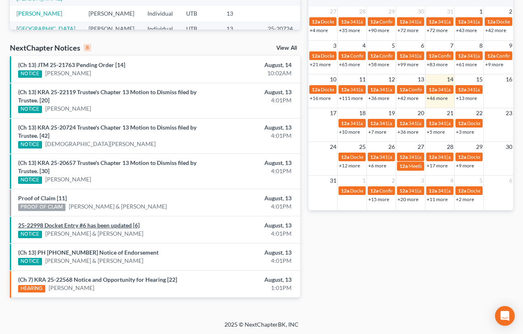
click at [57, 224] on link "25-22998 Docket Entry #6 has been updated [6]" at bounding box center [78, 225] width 121 height 7
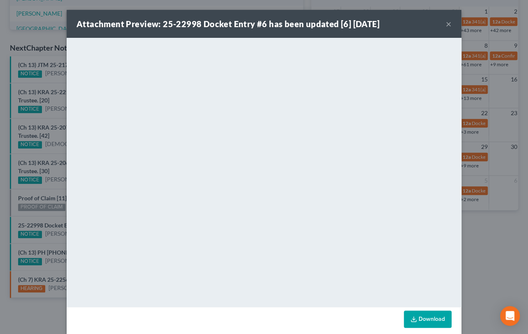
click at [50, 215] on div "Attachment Preview: 25-22998 Docket Entry #6 has been updated [6] [DATE] × Down…" at bounding box center [264, 167] width 528 height 334
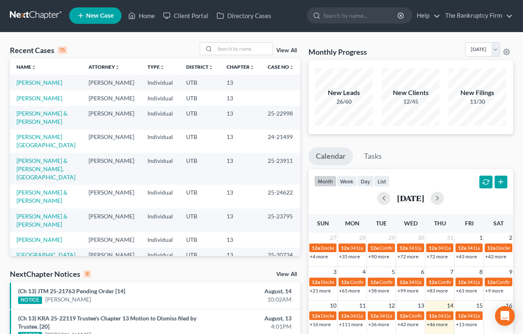
scroll to position [0, 0]
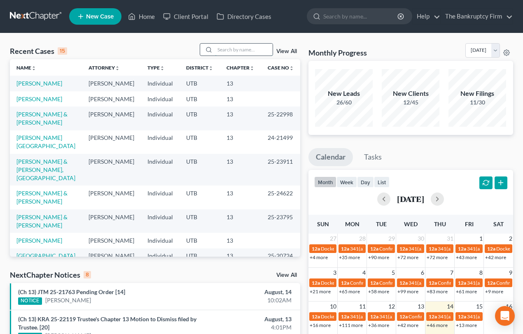
click at [225, 50] on input "search" at bounding box center [244, 50] width 58 height 12
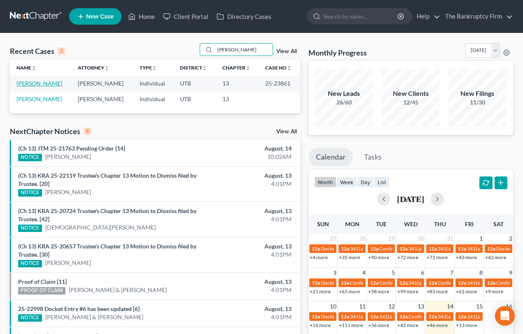
type input "[PERSON_NAME]"
click at [25, 84] on link "[PERSON_NAME]" at bounding box center [39, 83] width 46 height 7
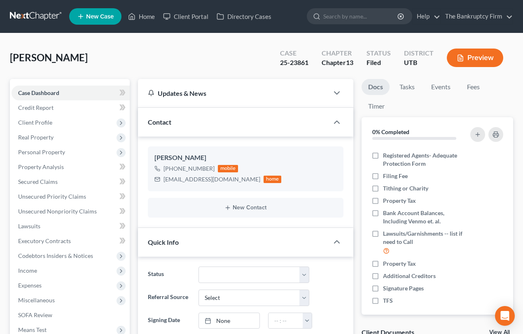
scroll to position [130, 0]
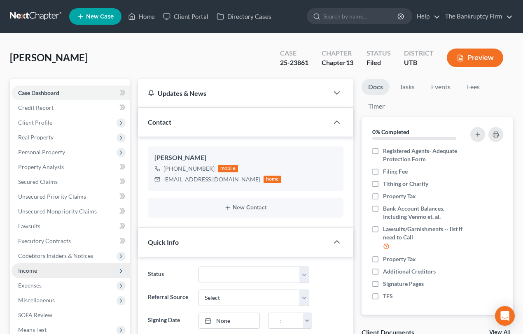
click at [28, 268] on span "Income" at bounding box center [27, 270] width 19 height 7
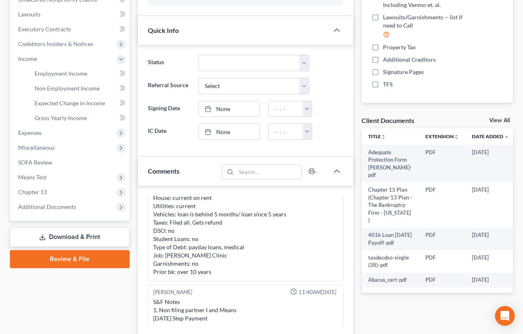
scroll to position [224, 0]
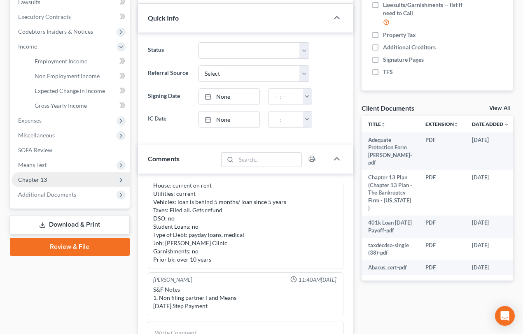
click at [37, 181] on span "Chapter 13" at bounding box center [32, 179] width 29 height 7
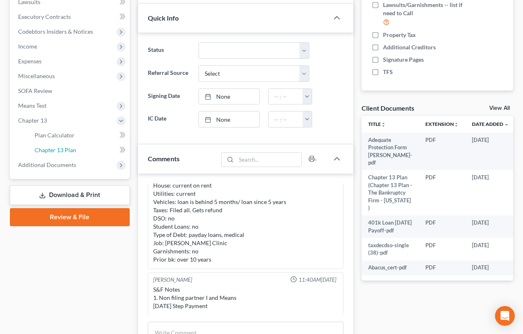
drag, startPoint x: 53, startPoint y: 148, endPoint x: 136, endPoint y: 162, distance: 83.6
click at [53, 148] on span "Chapter 13 Plan" at bounding box center [56, 150] width 42 height 7
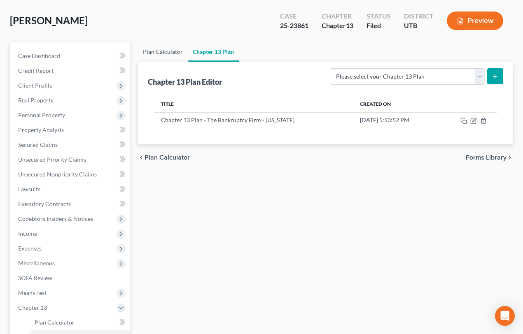
click at [154, 47] on link "Plan Calculator" at bounding box center [163, 52] width 50 height 20
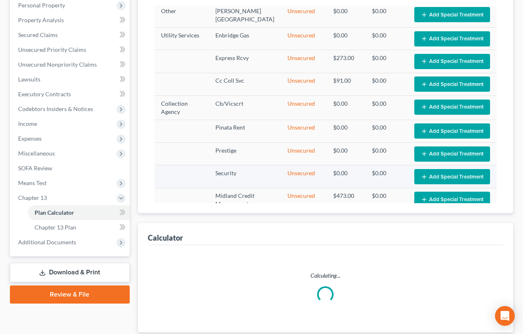
scroll to position [351, 0]
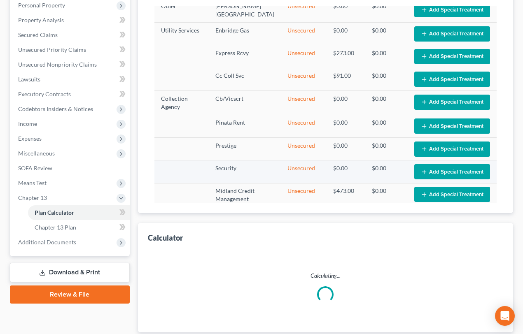
select select "59"
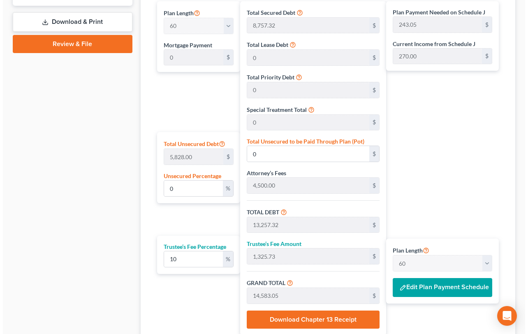
scroll to position [446, 0]
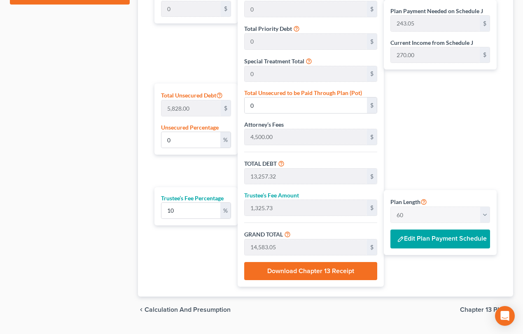
click at [418, 236] on button "Edit Plan Payment Schedule" at bounding box center [440, 239] width 100 height 19
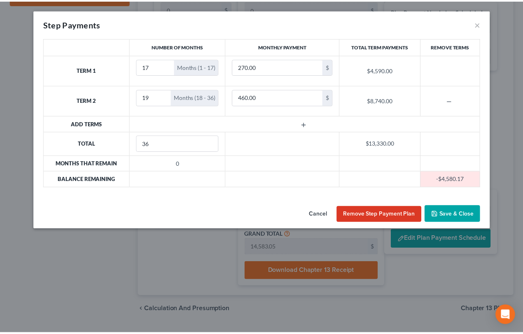
scroll to position [349, 0]
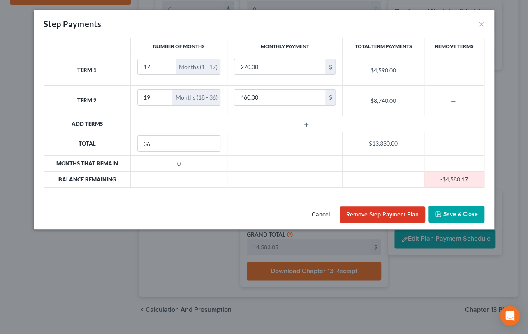
click at [456, 212] on button "Save & Close" at bounding box center [457, 214] width 56 height 17
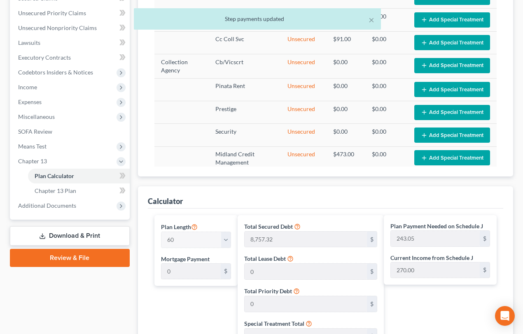
scroll to position [187, 0]
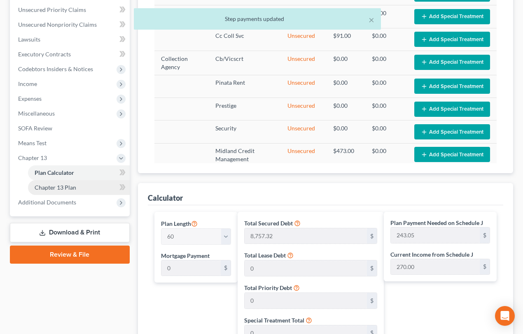
click at [53, 185] on span "Chapter 13 Plan" at bounding box center [56, 187] width 42 height 7
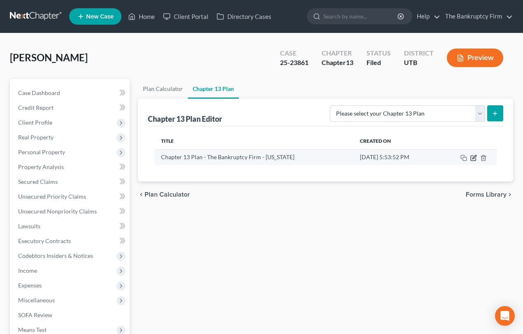
click at [472, 157] on icon "button" at bounding box center [473, 158] width 7 height 7
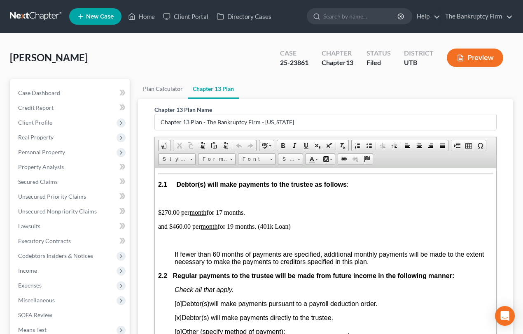
scroll to position [486, 0]
click at [151, 17] on link "Home" at bounding box center [141, 16] width 35 height 15
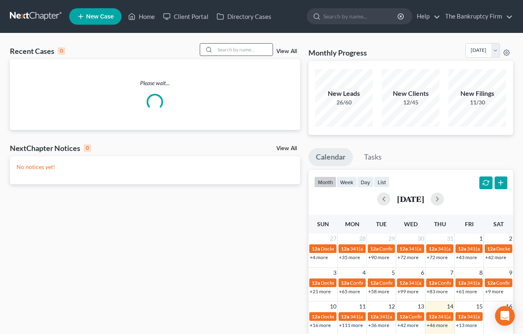
click at [226, 49] on input "search" at bounding box center [244, 50] width 58 height 12
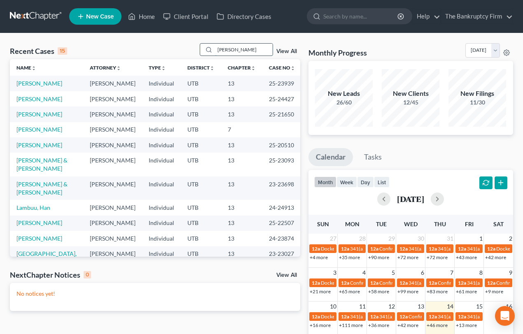
type input "[PERSON_NAME]"
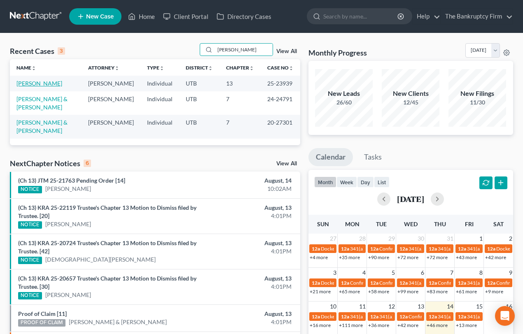
click at [51, 84] on link "[PERSON_NAME]" at bounding box center [39, 83] width 46 height 7
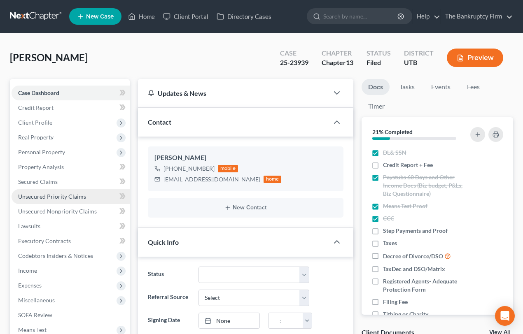
scroll to position [65, 0]
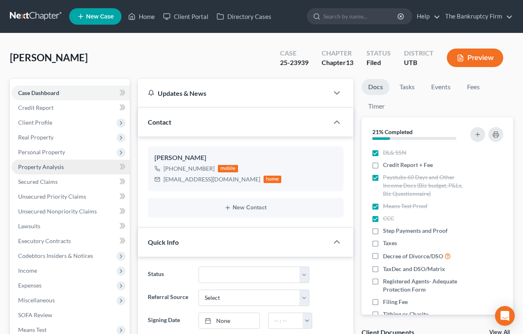
click at [49, 169] on span "Property Analysis" at bounding box center [41, 166] width 46 height 7
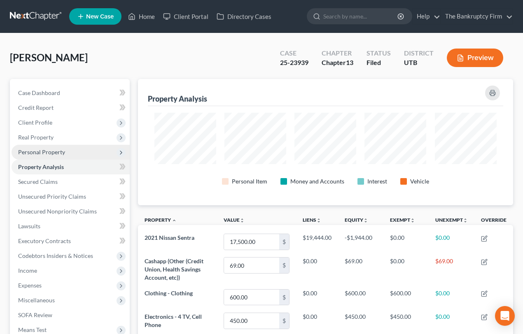
scroll to position [126, 374]
click at [53, 152] on span "Personal Property" at bounding box center [41, 152] width 47 height 7
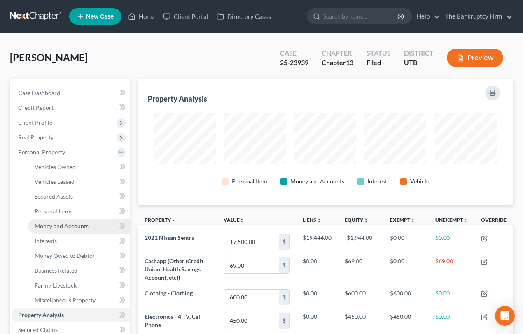
click at [65, 226] on span "Money and Accounts" at bounding box center [62, 226] width 54 height 7
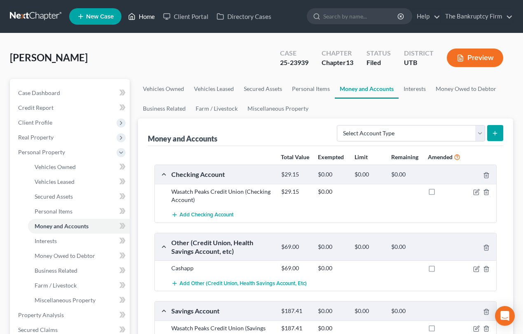
click at [144, 14] on link "Home" at bounding box center [141, 16] width 35 height 15
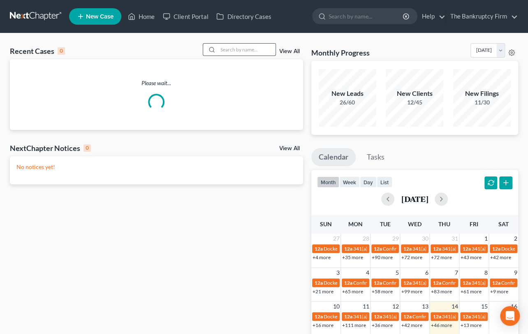
click at [230, 53] on input "search" at bounding box center [247, 50] width 58 height 12
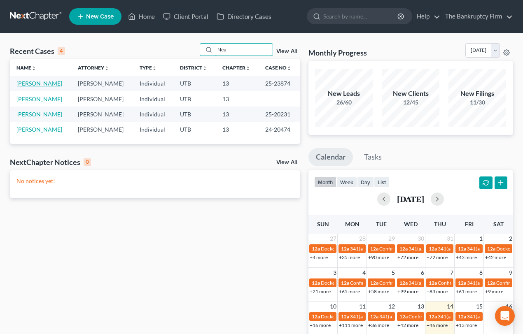
type input "Neu"
click at [41, 82] on link "[PERSON_NAME]" at bounding box center [39, 83] width 46 height 7
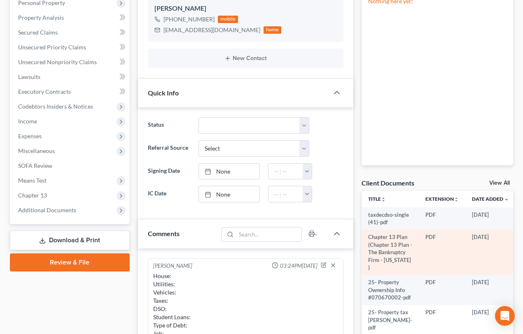
click at [378, 252] on td "Chapter 13 Plan (Chapter 13 Plan - The Bankruptcy Firm - [US_STATE] )" at bounding box center [389, 252] width 57 height 45
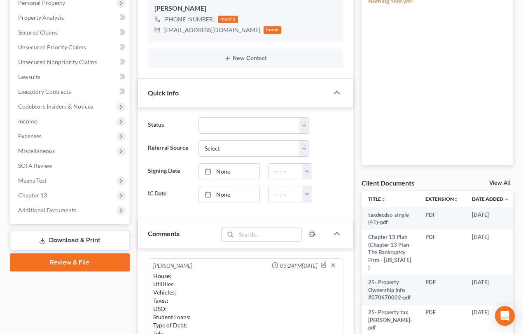
click at [498, 181] on link "View All" at bounding box center [499, 183] width 21 height 6
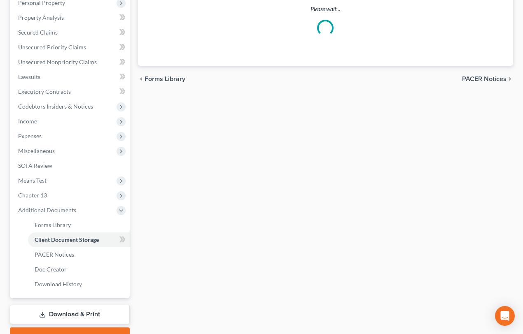
scroll to position [88, 0]
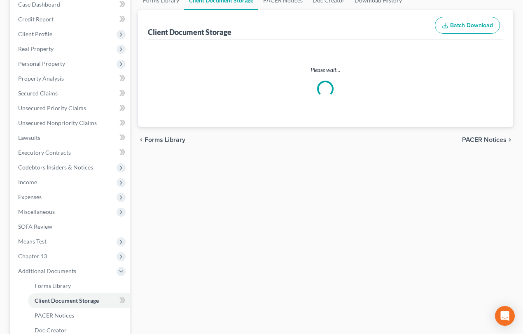
select select "30"
select select "26"
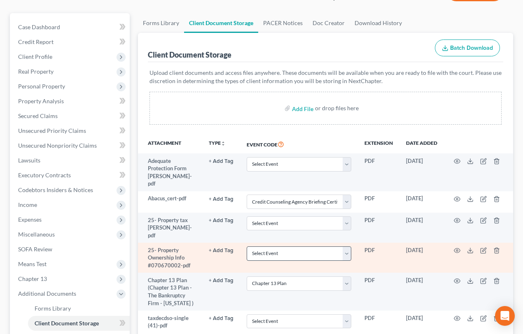
scroll to position [74, 0]
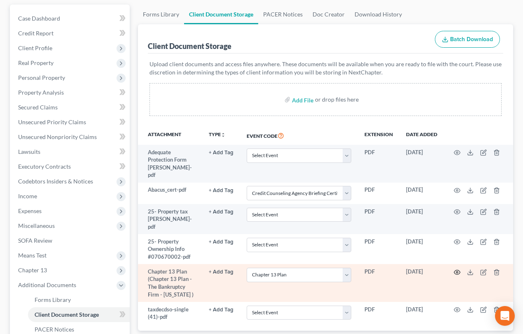
click at [456, 269] on icon "button" at bounding box center [457, 272] width 7 height 7
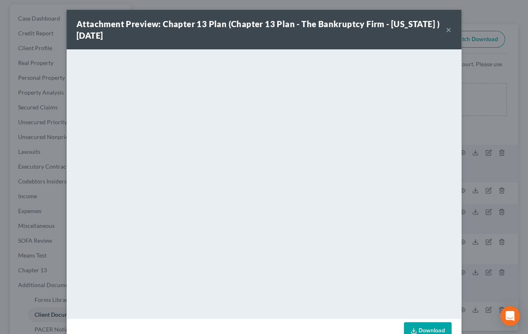
click at [447, 27] on button "×" at bounding box center [449, 30] width 6 height 10
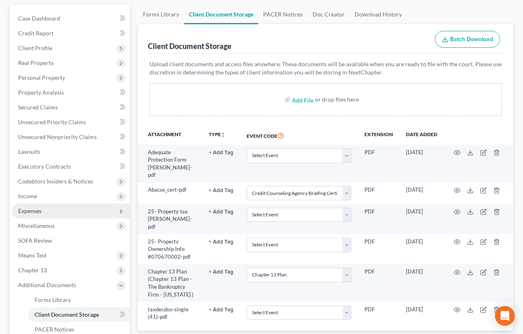
click at [30, 208] on span "Expenses" at bounding box center [29, 210] width 23 height 7
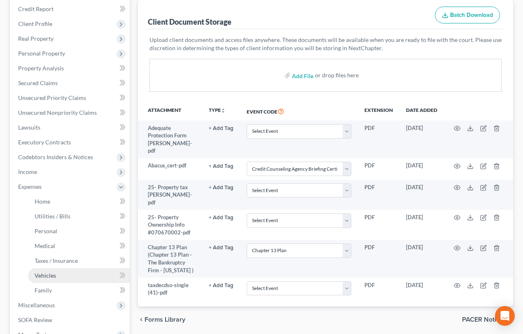
scroll to position [112, 0]
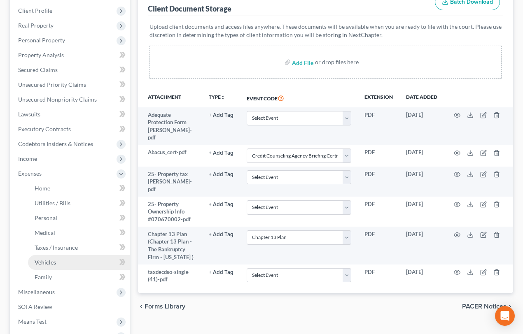
click at [53, 260] on span "Vehicles" at bounding box center [45, 262] width 21 height 7
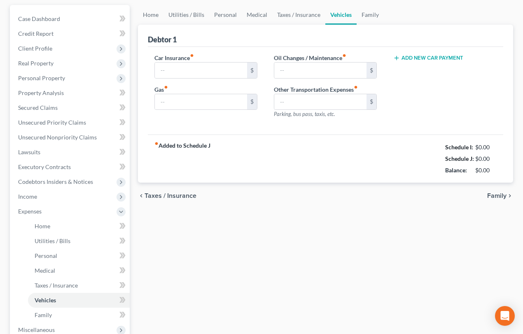
type input "400.00"
type input "250.00"
type input "70.45"
type input "0.00"
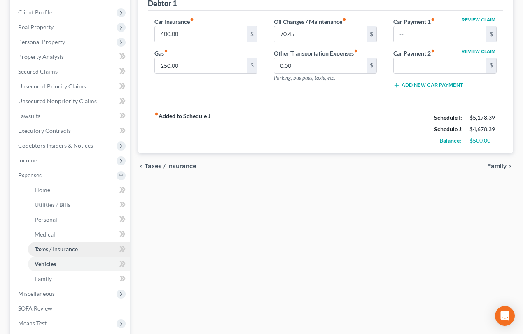
scroll to position [112, 0]
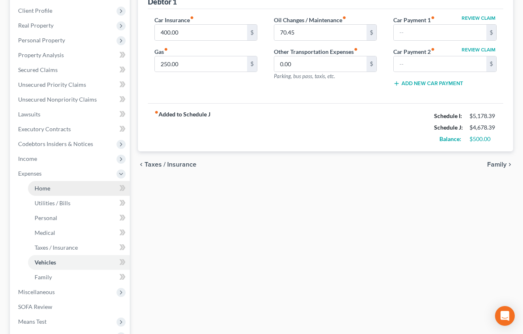
click at [44, 189] on span "Home" at bounding box center [43, 188] width 16 height 7
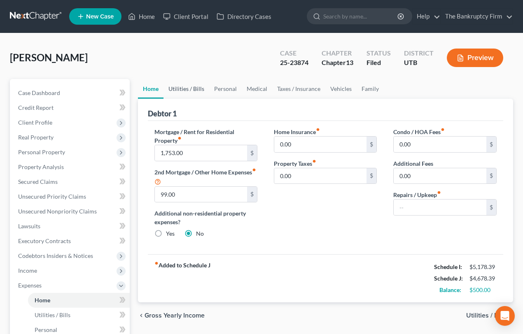
click at [182, 88] on link "Utilities / Bills" at bounding box center [186, 89] width 46 height 20
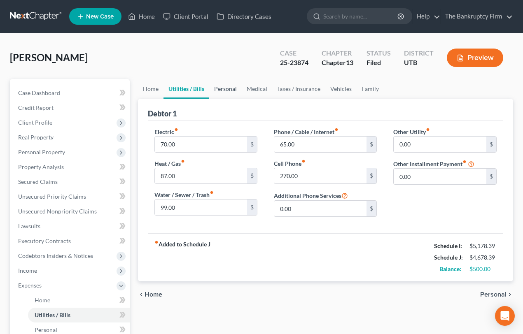
click at [225, 86] on link "Personal" at bounding box center [225, 89] width 33 height 20
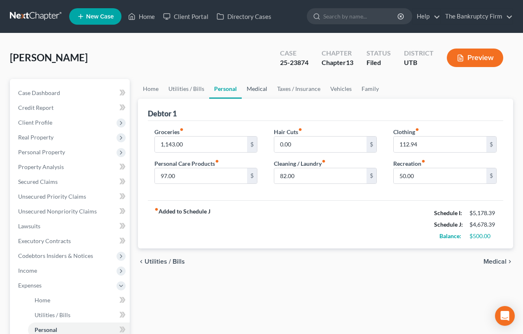
click at [259, 87] on link "Medical" at bounding box center [257, 89] width 30 height 20
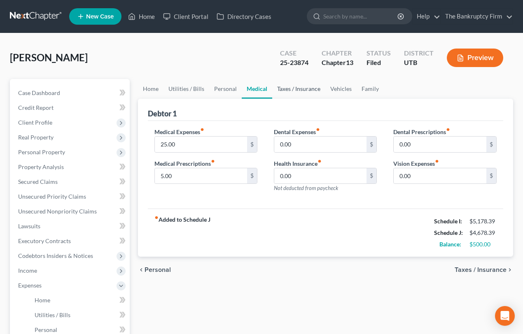
click at [296, 88] on link "Taxes / Insurance" at bounding box center [298, 89] width 53 height 20
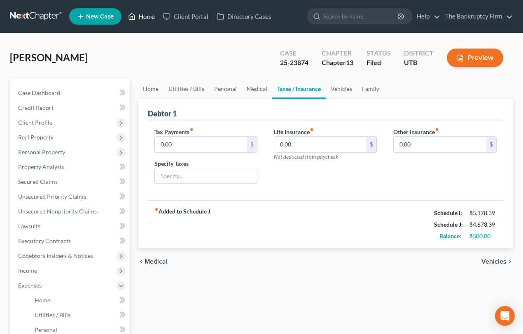
click at [147, 16] on link "Home" at bounding box center [141, 16] width 35 height 15
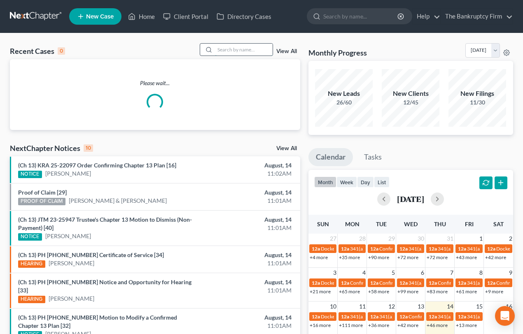
click at [218, 49] on input "search" at bounding box center [244, 50] width 58 height 12
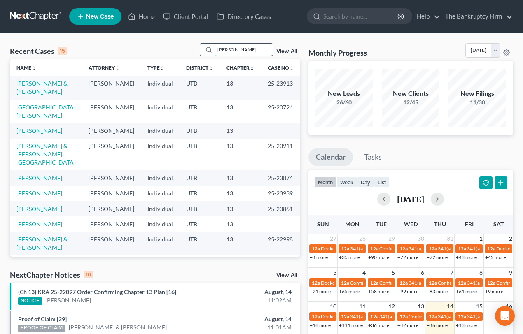
type input "[PERSON_NAME]"
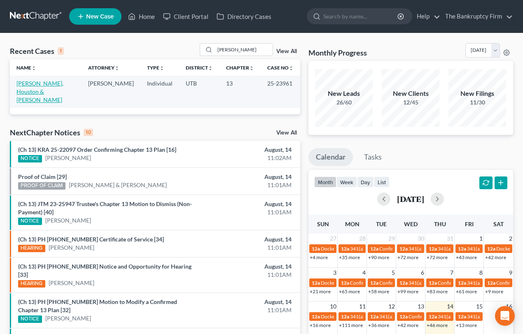
click at [38, 84] on link "[PERSON_NAME], Houston & [PERSON_NAME]" at bounding box center [39, 91] width 47 height 23
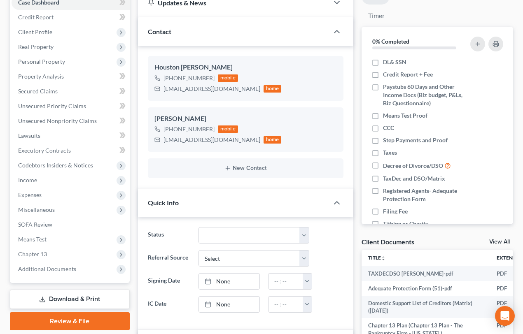
scroll to position [112, 0]
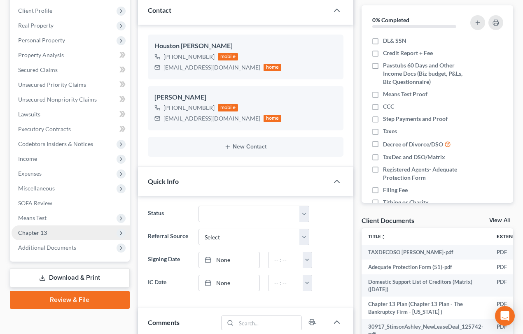
click at [40, 230] on span "Chapter 13" at bounding box center [32, 232] width 29 height 7
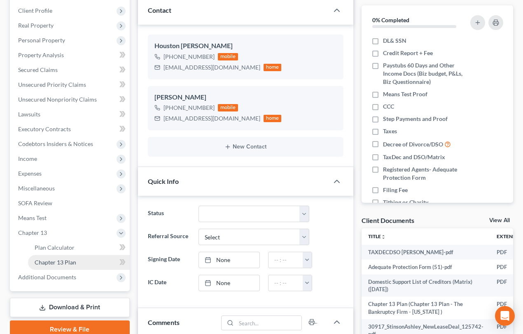
click at [60, 260] on span "Chapter 13 Plan" at bounding box center [56, 262] width 42 height 7
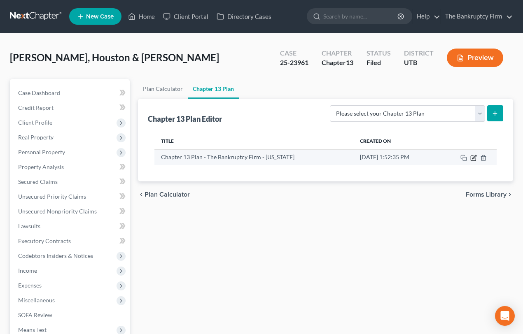
click at [473, 156] on icon "button" at bounding box center [473, 158] width 7 height 7
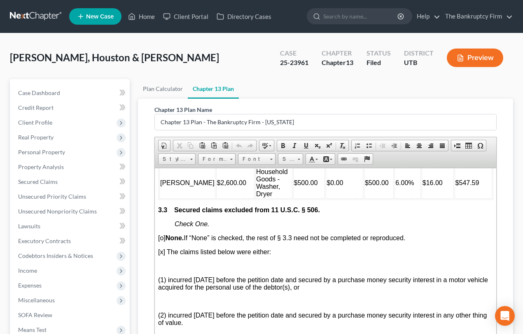
scroll to position [1235, 0]
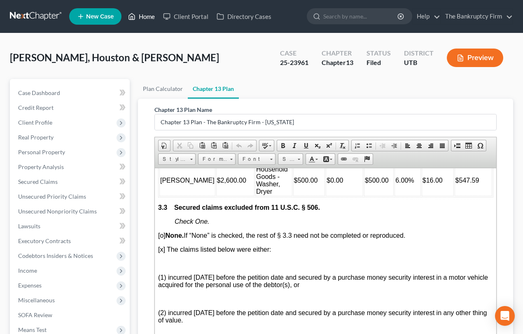
click at [147, 18] on link "Home" at bounding box center [141, 16] width 35 height 15
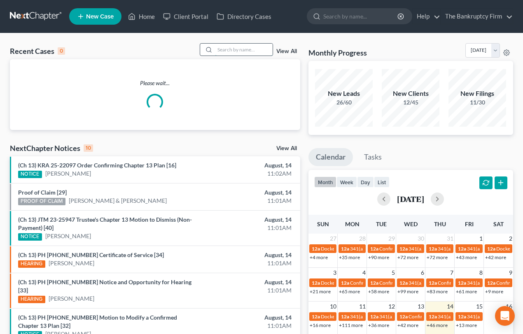
click at [218, 50] on input "search" at bounding box center [244, 50] width 58 height 12
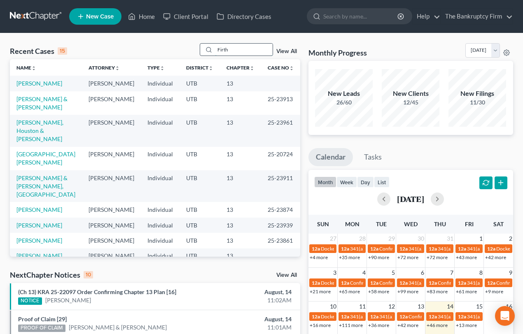
type input "Firth"
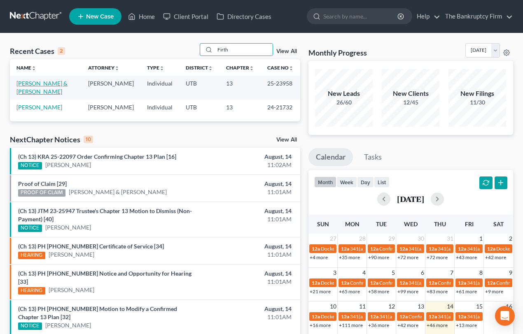
click at [34, 85] on link "[PERSON_NAME] & [PERSON_NAME]" at bounding box center [41, 87] width 51 height 15
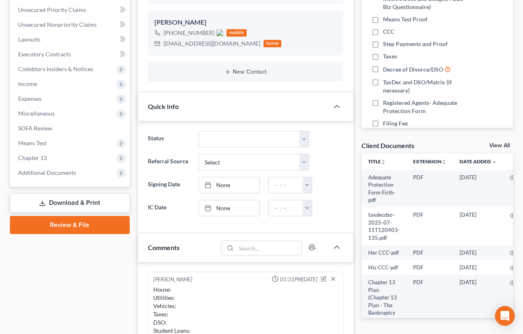
scroll to position [73, 0]
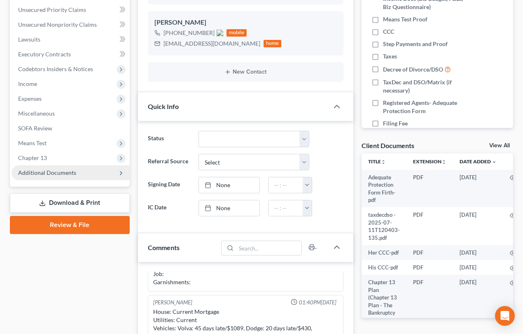
click at [44, 154] on span "Chapter 13" at bounding box center [32, 157] width 29 height 7
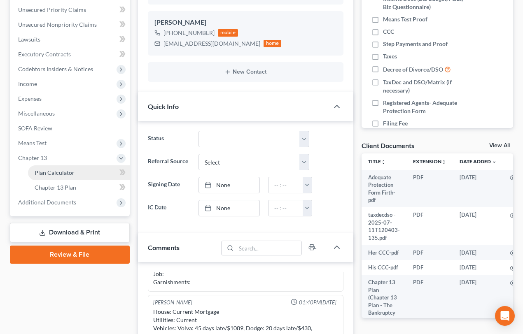
click at [66, 173] on span "Plan Calculator" at bounding box center [55, 172] width 40 height 7
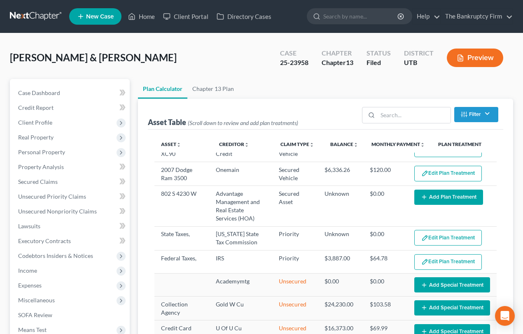
select select "59"
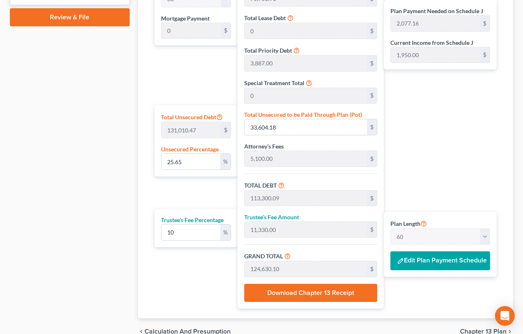
scroll to position [412, 0]
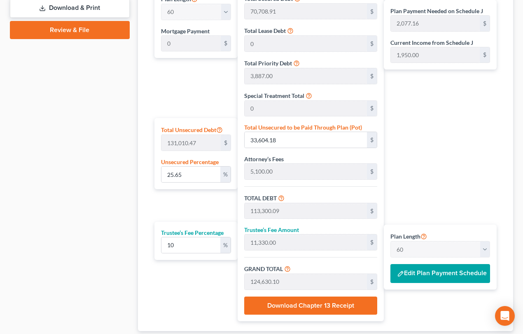
click at [420, 272] on button "Edit Plan Payment Schedule" at bounding box center [440, 273] width 100 height 19
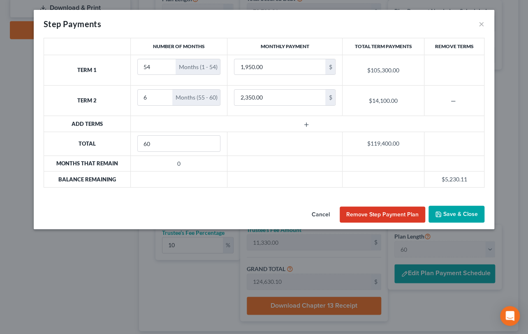
click at [457, 212] on button "Save & Close" at bounding box center [457, 214] width 56 height 17
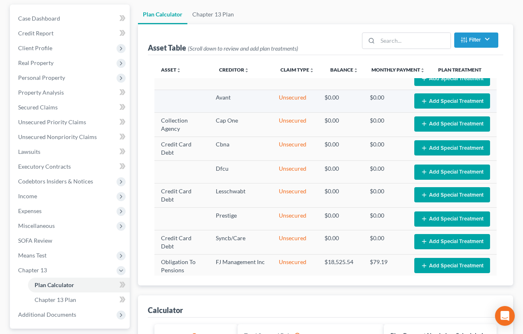
scroll to position [763, 0]
